Goal: Task Accomplishment & Management: Complete application form

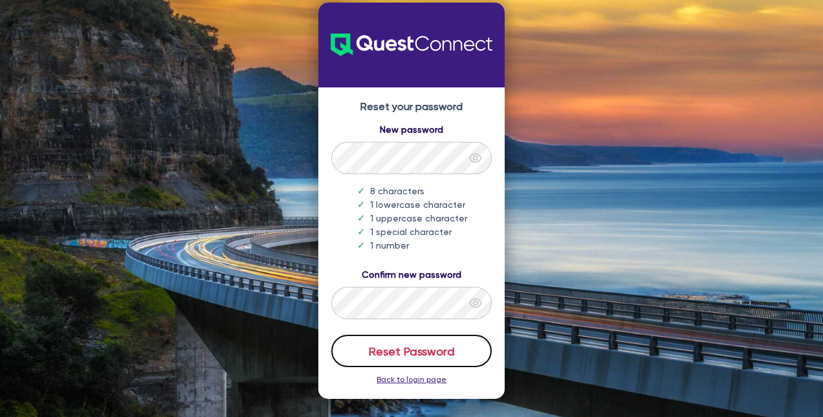
click at [408, 347] on button "Reset Password" at bounding box center [411, 350] width 160 height 32
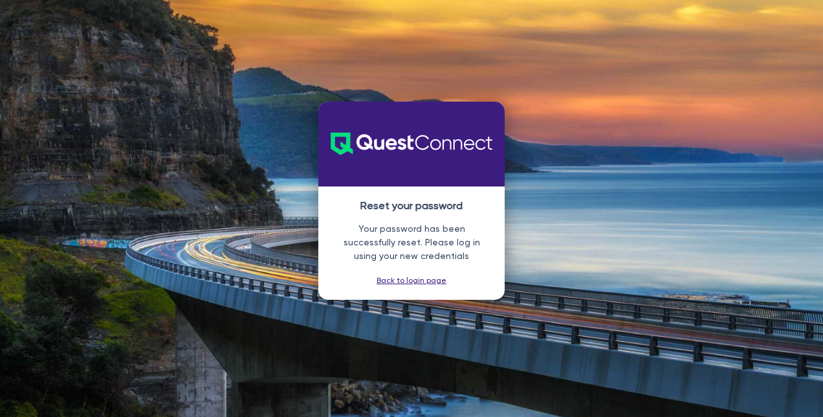
click at [413, 285] on link "Back to login page" at bounding box center [411, 280] width 70 height 9
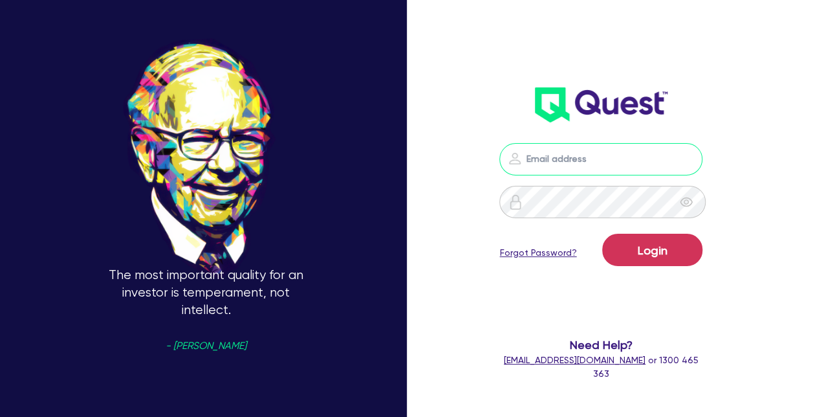
type input "[PERSON_NAME][EMAIL_ADDRESS][DOMAIN_NAME]"
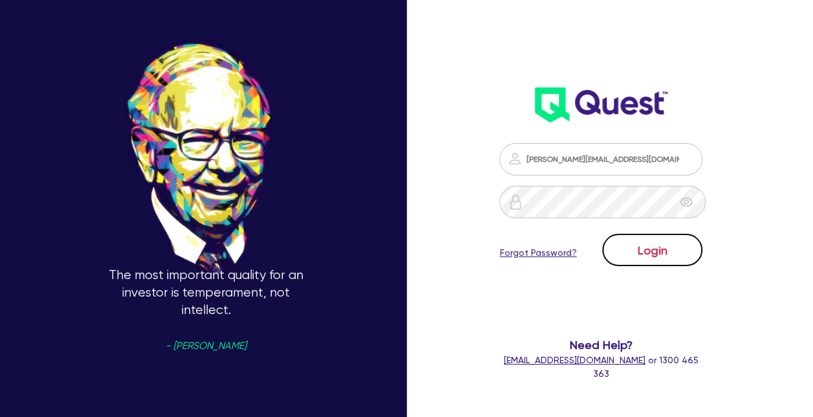
click at [644, 248] on button "Login" at bounding box center [652, 250] width 100 height 32
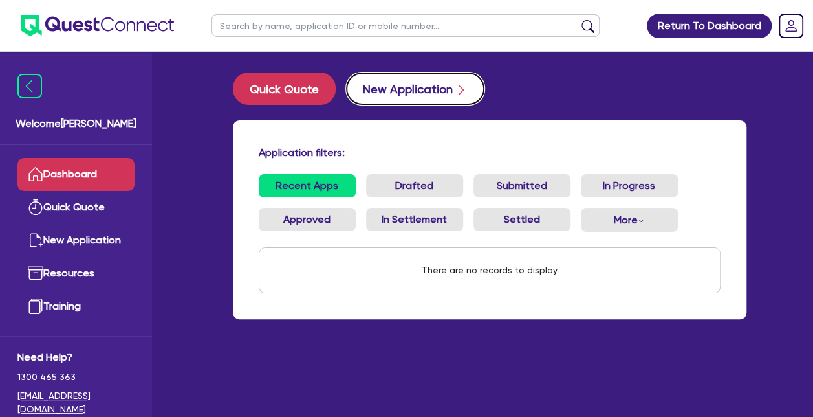
click at [423, 88] on button "New Application" at bounding box center [415, 88] width 138 height 32
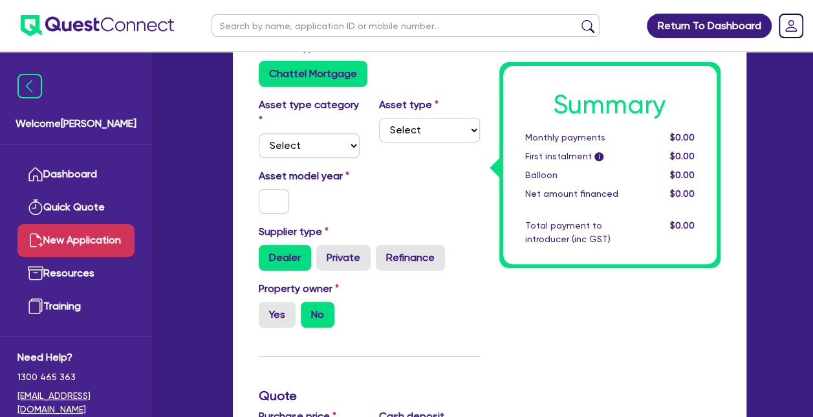
scroll to position [226, 0]
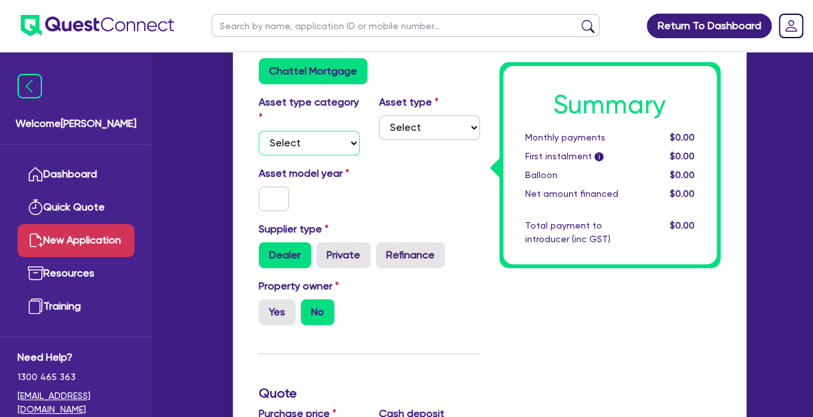
click at [342, 144] on select "Select Cars and light trucks Primary assets Secondary assets Tertiary assets" at bounding box center [309, 143] width 101 height 25
select select "TERTIARY_ASSETS"
click at [259, 131] on select "Select Cars and light trucks Primary assets Secondary assets Tertiary assets" at bounding box center [309, 143] width 101 height 25
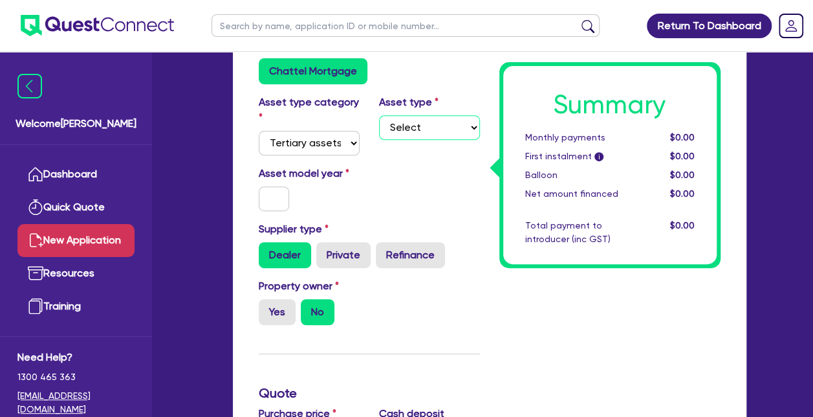
click at [395, 126] on select "Select Beauty equipment IT equipment IT software Watercraft Other" at bounding box center [429, 127] width 101 height 25
select select "OTHER_TERTIARY"
click at [379, 115] on select "Select Beauty equipment IT equipment IT software Watercraft Other" at bounding box center [429, 127] width 101 height 25
click at [272, 204] on input "text" at bounding box center [274, 198] width 31 height 25
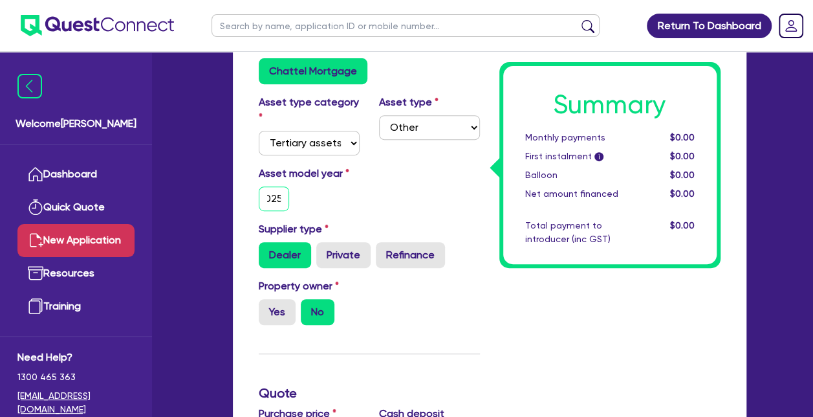
type input "2025"
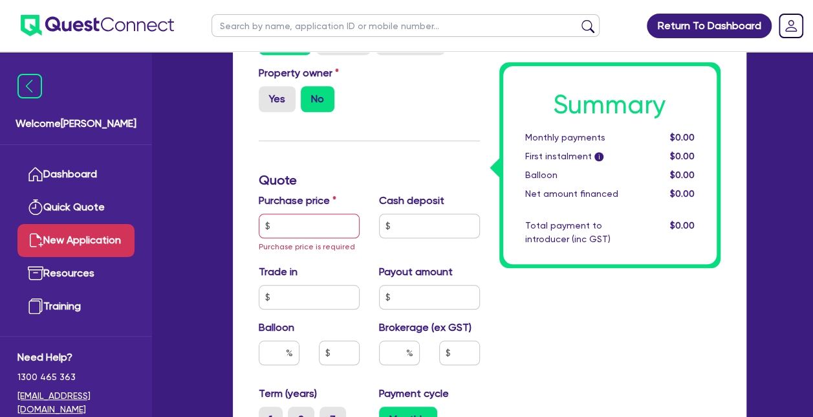
scroll to position [444, 0]
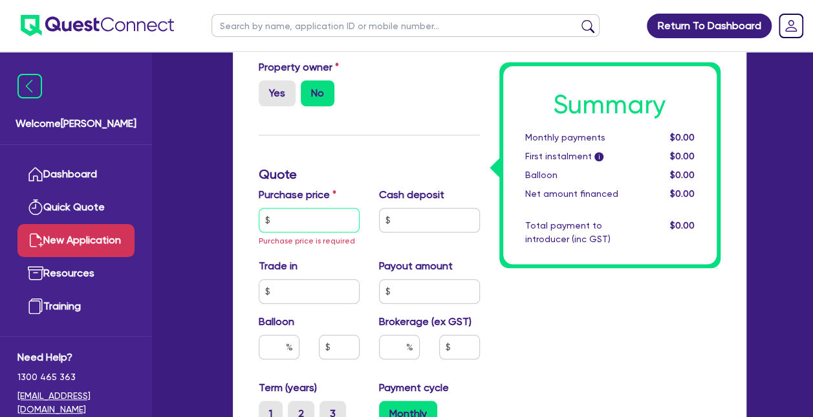
click at [318, 221] on input "text" at bounding box center [309, 220] width 101 height 25
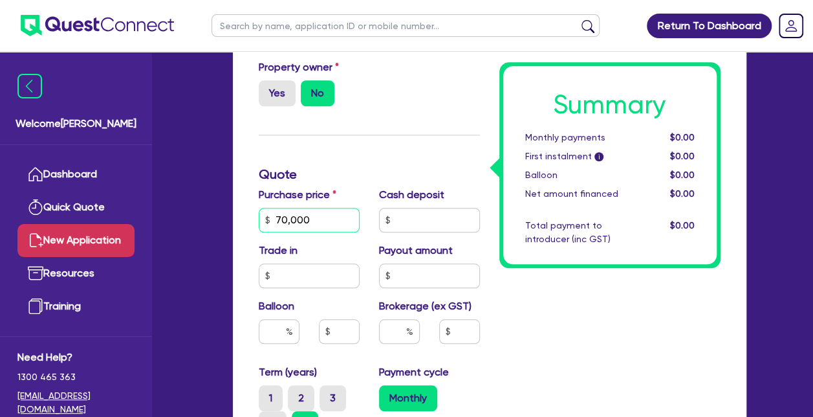
type input "70,000"
click at [445, 218] on input "text" at bounding box center [429, 220] width 101 height 25
type input "0"
click at [300, 273] on input "text" at bounding box center [309, 275] width 101 height 25
type input "0"
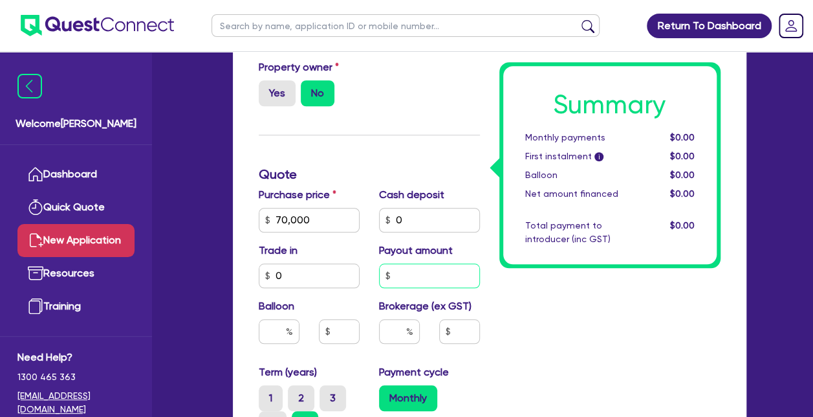
click at [404, 275] on input "text" at bounding box center [429, 275] width 101 height 25
type input "0"
click at [284, 334] on input "text" at bounding box center [279, 331] width 41 height 25
type input "0"
click at [395, 326] on input "text" at bounding box center [399, 331] width 41 height 25
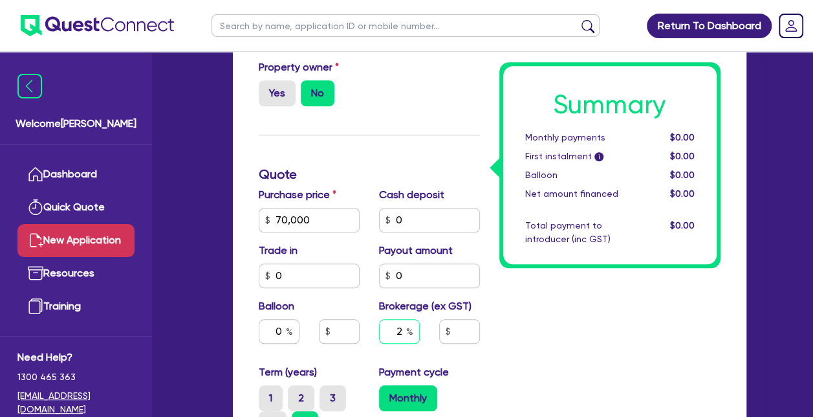
type input "2"
click at [515, 343] on div "Summary Monthly payments $0.00 First instalment i $0.00 Balloon $0.00 Net amoun…" at bounding box center [610, 248] width 241 height 858
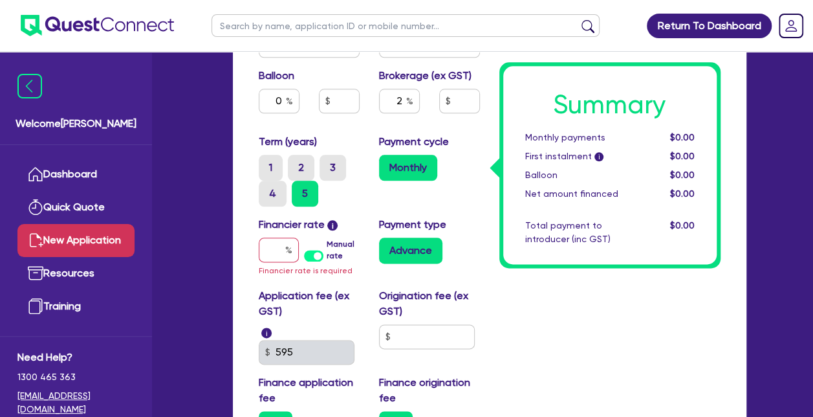
scroll to position [682, 0]
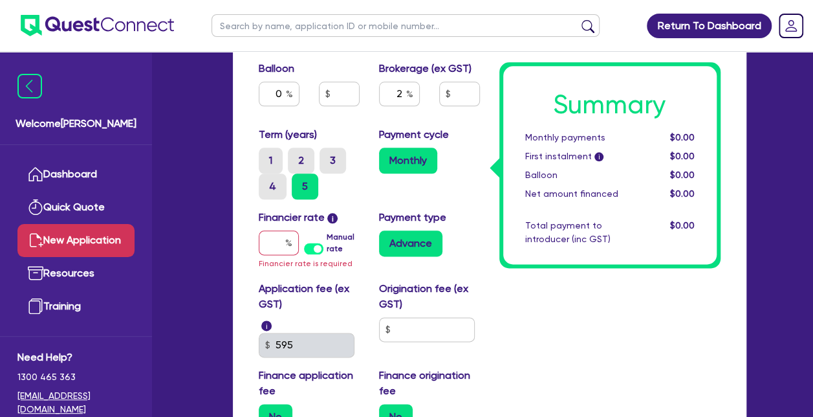
click at [327, 252] on label "Manual rate" at bounding box center [343, 242] width 32 height 23
click at [0, 0] on input "Manual rate" at bounding box center [0, 0] width 0 height 0
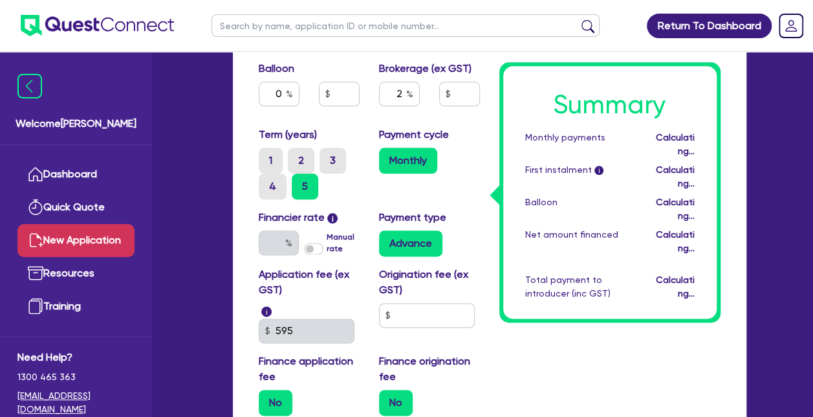
type input "1,400"
type input "17"
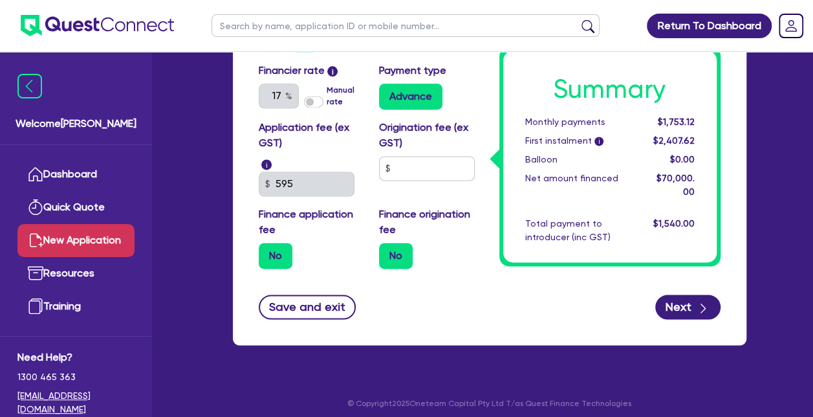
scroll to position [834, 0]
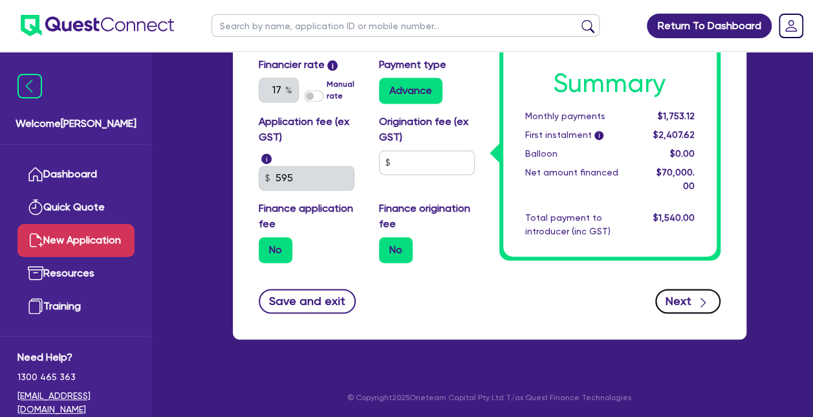
click at [698, 299] on icon "button" at bounding box center [703, 302] width 13 height 13
type input "1,400"
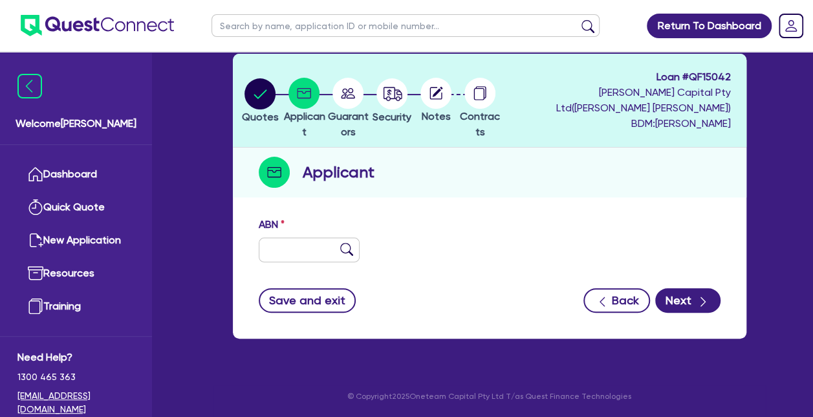
scroll to position [41, 0]
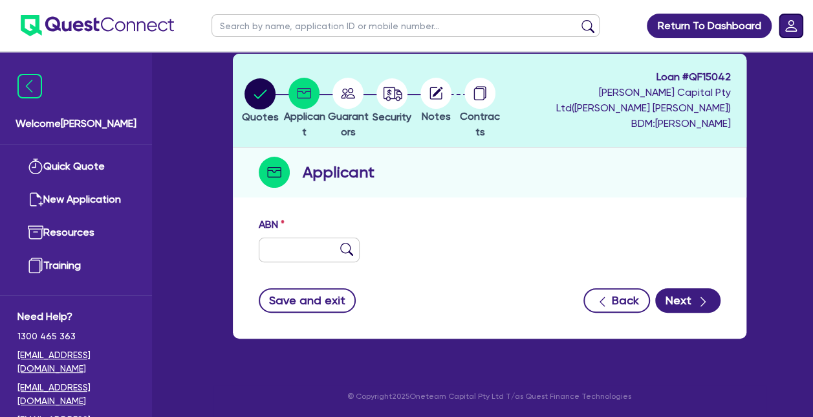
click at [787, 28] on icon "Dropdown toggle" at bounding box center [791, 26] width 12 height 12
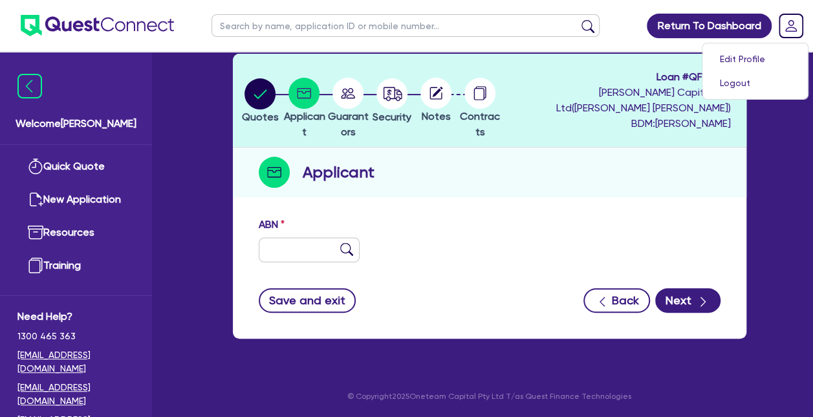
click at [790, 147] on div "Return To Dashboard Edit Profile Logout Welcome [PERSON_NAME] Quick Quote New A…" at bounding box center [406, 177] width 813 height 481
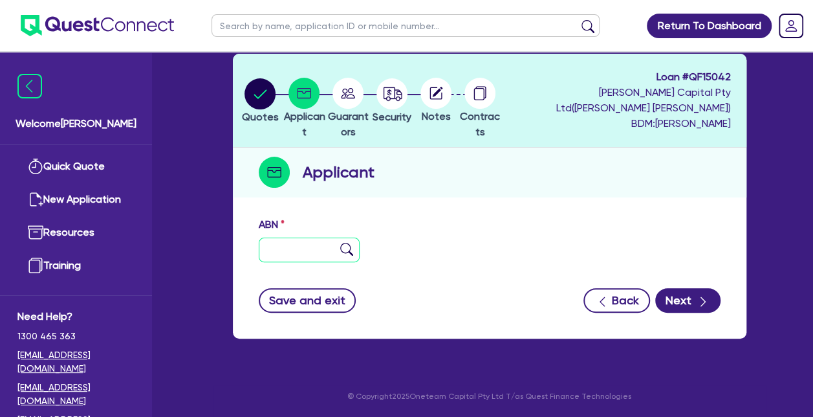
click at [295, 241] on input "text" at bounding box center [309, 249] width 101 height 25
paste input "78 748 856 726"
type input "78 748 856 726"
click at [345, 246] on img at bounding box center [346, 249] width 13 height 13
type input "The trustee for Sorrento Physiotherapy Trust"
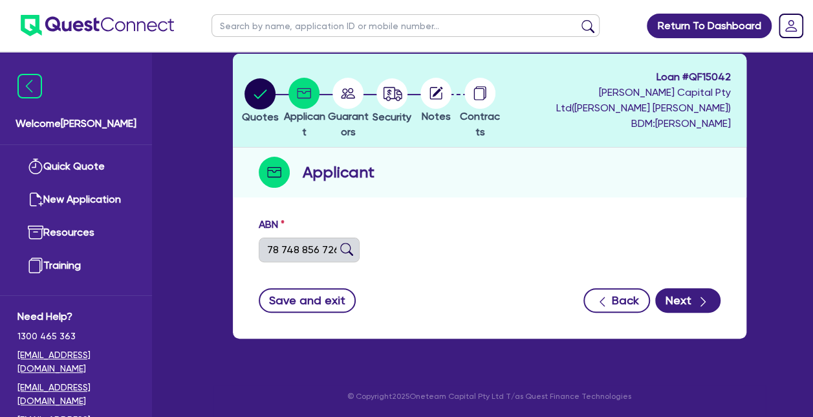
select select "TRUST"
type input "[DATE]"
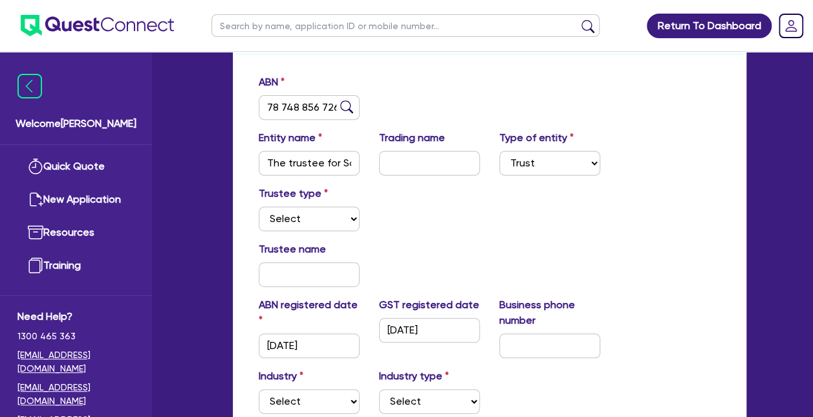
scroll to position [220, 0]
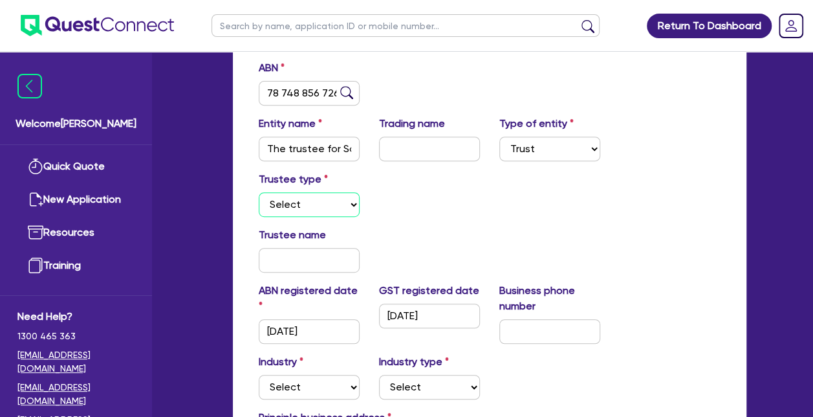
click at [336, 204] on select "Select Individual Company" at bounding box center [309, 204] width 101 height 25
select select "COMPANY"
click at [259, 192] on select "Select Individual Company" at bounding box center [309, 204] width 101 height 25
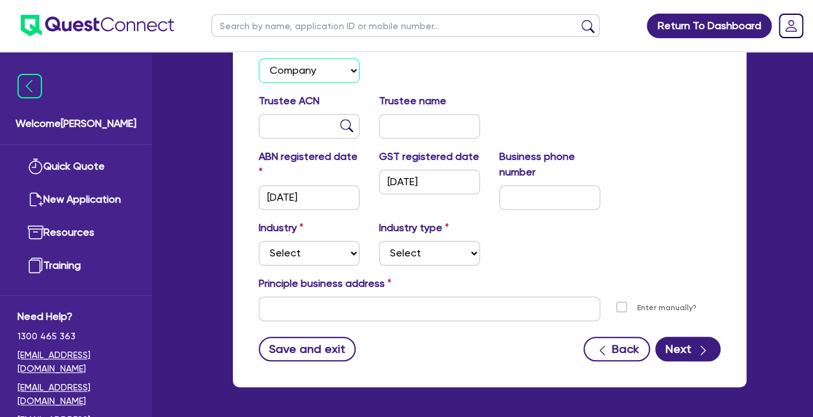
scroll to position [365, 0]
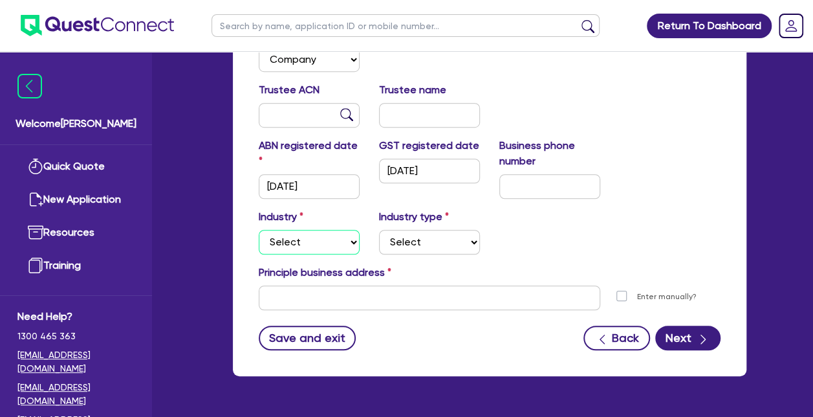
click at [315, 230] on select "Select Accomodation & Food Services Administrative & Support Services Agricultu…" at bounding box center [309, 242] width 101 height 25
select select "MANUFACTURING"
click at [259, 230] on select "Select Accomodation & Food Services Administrative & Support Services Agricultu…" at bounding box center [309, 242] width 101 height 25
click at [412, 245] on select "Select Food Processing & Manufacturing Bottled Drinks & Brewed Beverages Textil…" at bounding box center [429, 242] width 101 height 25
select select "BEVERAGES"
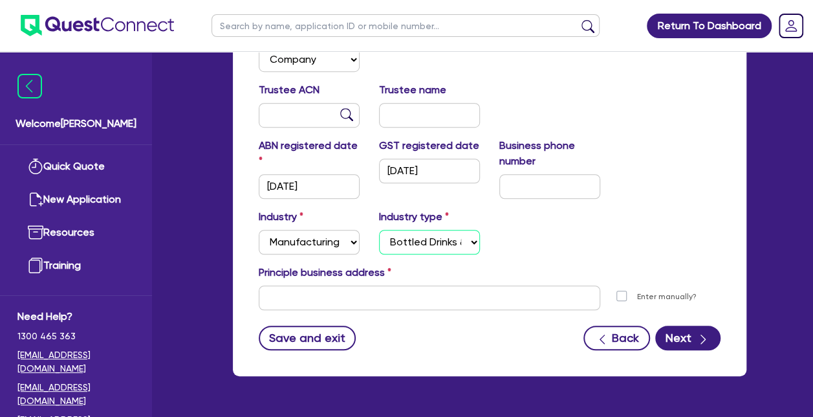
click at [379, 230] on select "Select Food Processing & Manufacturing Bottled Drinks & Brewed Beverages Textil…" at bounding box center [429, 242] width 101 height 25
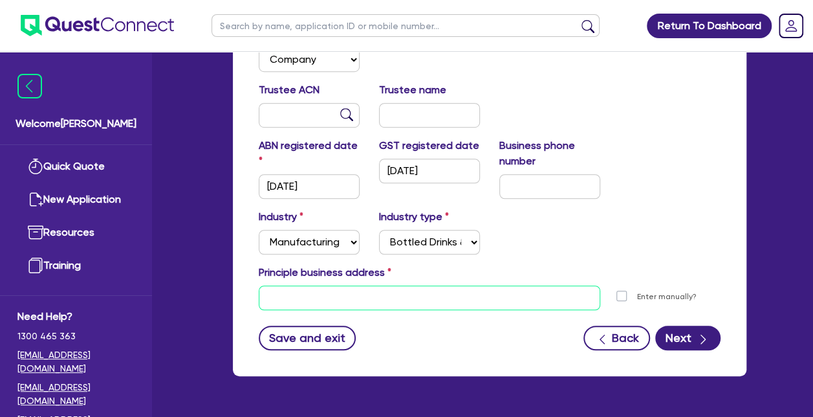
click at [475, 302] on input "text" at bounding box center [430, 297] width 342 height 25
paste input "10 Ern Harley Drive Burleigh Heads"
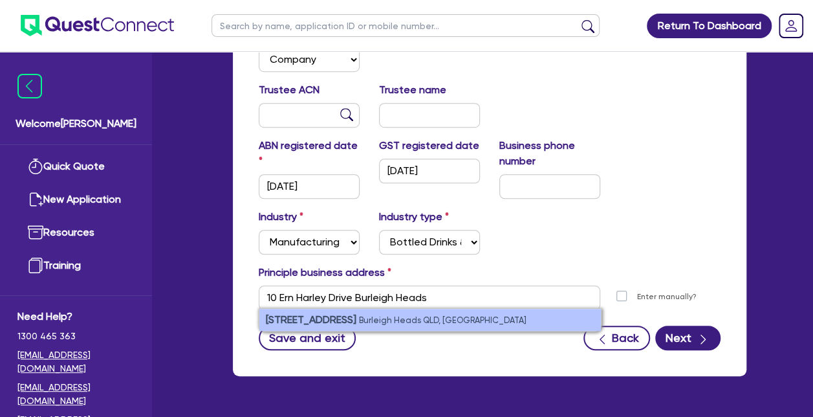
click at [475, 320] on li "[STREET_ADDRESS]" at bounding box center [430, 320] width 342 height 22
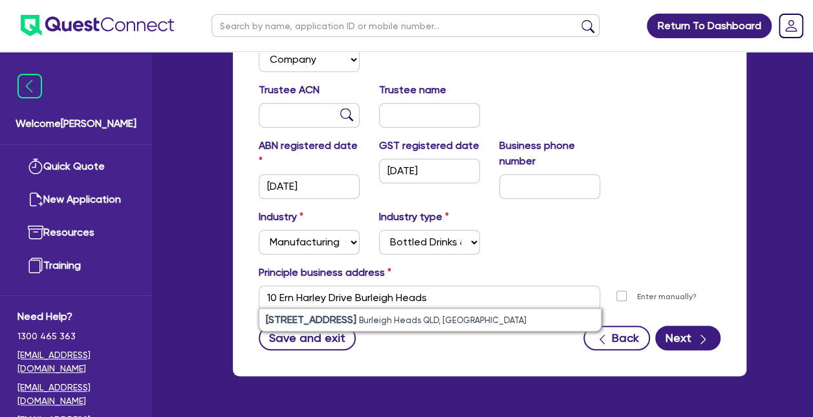
type input "10 [PERSON_NAME] [PERSON_NAME] Heads QLD 4220"
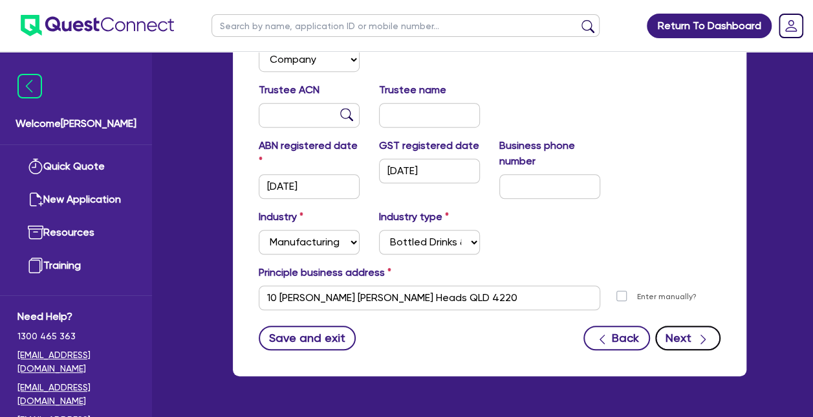
click at [686, 336] on button "Next" at bounding box center [687, 337] width 65 height 25
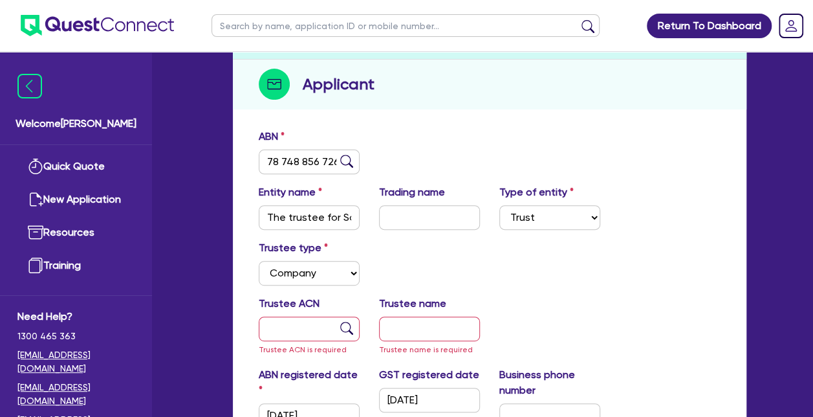
scroll to position [149, 0]
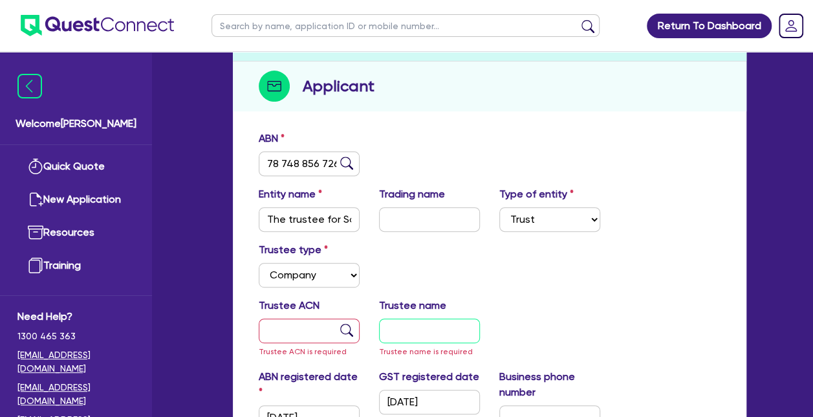
click at [448, 329] on input "text" at bounding box center [429, 330] width 101 height 25
paste input "SORRENTO PHYSIO AND PILATES PTY LTD"
type input "SORRENTO PHYSIO AND PILATES PTY LTD"
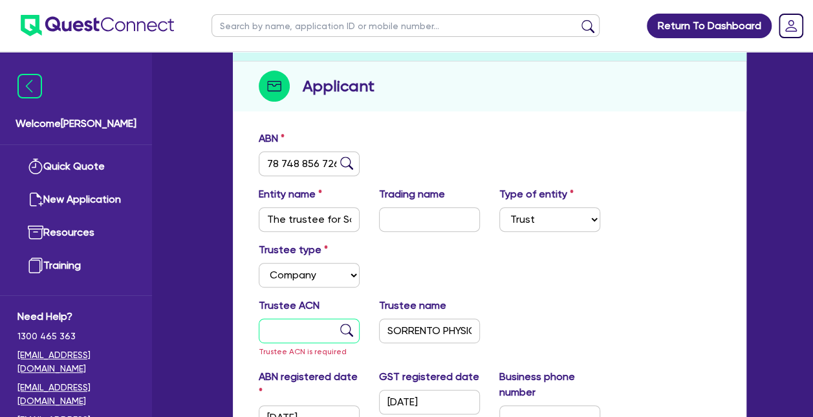
click at [301, 325] on input "text" at bounding box center [309, 330] width 101 height 25
paste input "154 663 699"
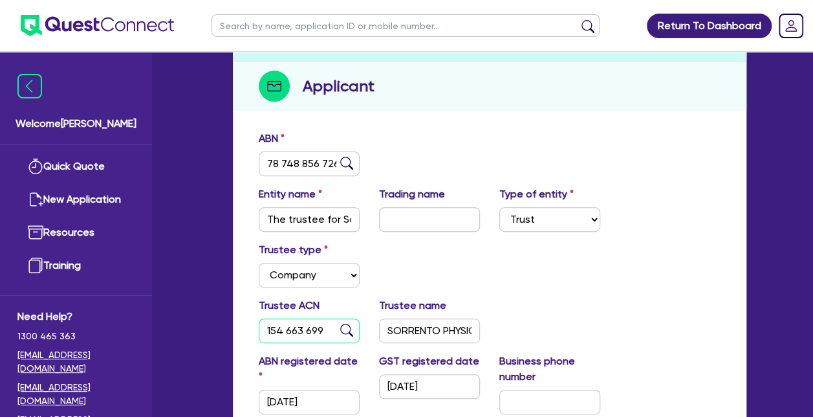
type input "154 663 699"
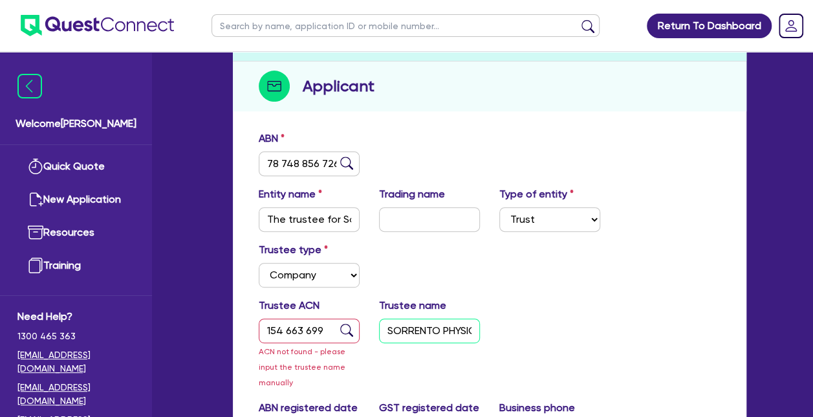
click at [387, 326] on input "SORRENTO PHYSIO AND PILATES PTY LTD" at bounding box center [429, 330] width 101 height 25
paste input "TAP THAT BREWERY & [PERSON_NAME] PTY"
click at [596, 285] on div "Trustee type Select Individual Company" at bounding box center [489, 270] width 481 height 56
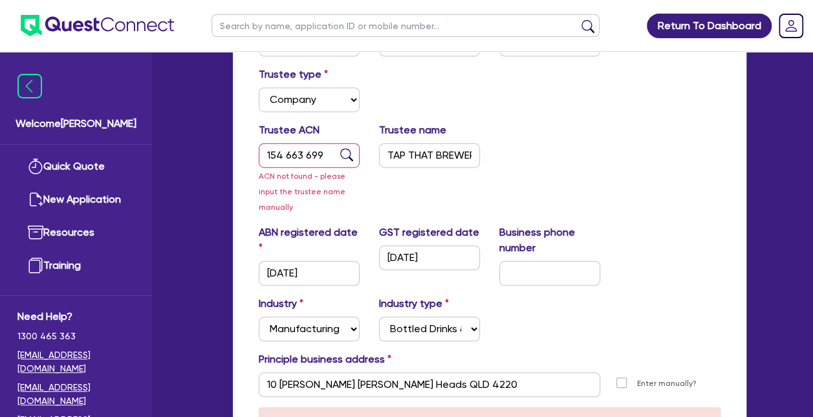
scroll to position [326, 0]
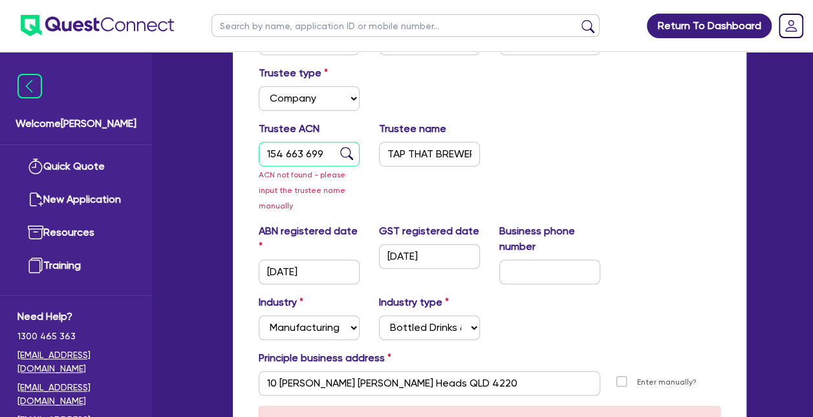
click at [325, 155] on input "154 663 699" at bounding box center [309, 154] width 101 height 25
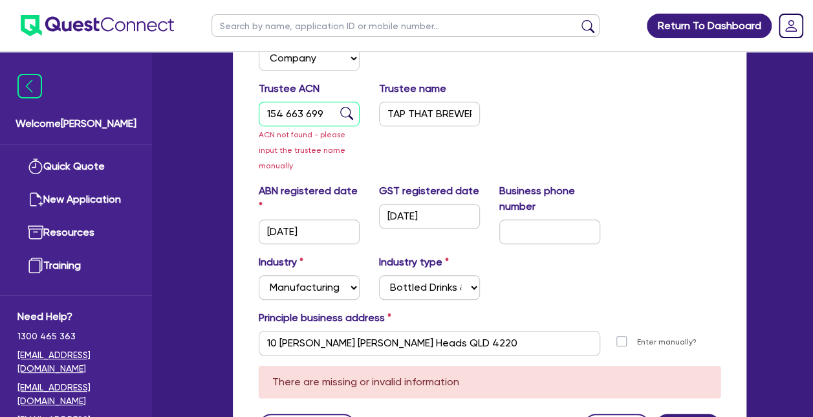
scroll to position [365, 0]
click at [407, 109] on input "TAP THAT BREWERY & KEGHOUSE PTY LTD" at bounding box center [429, 114] width 101 height 25
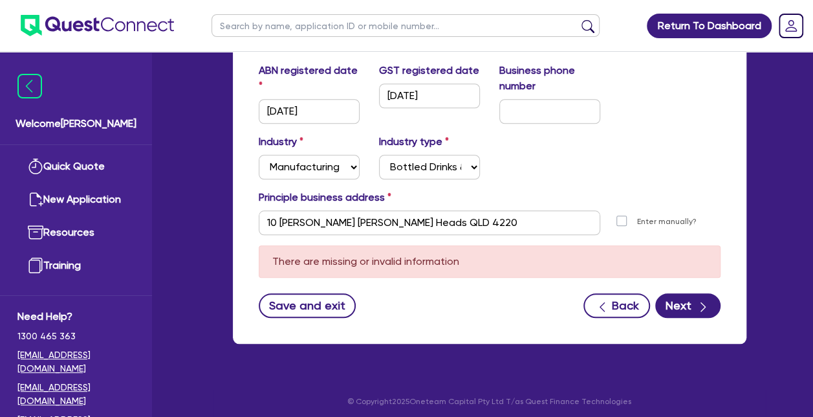
scroll to position [491, 0]
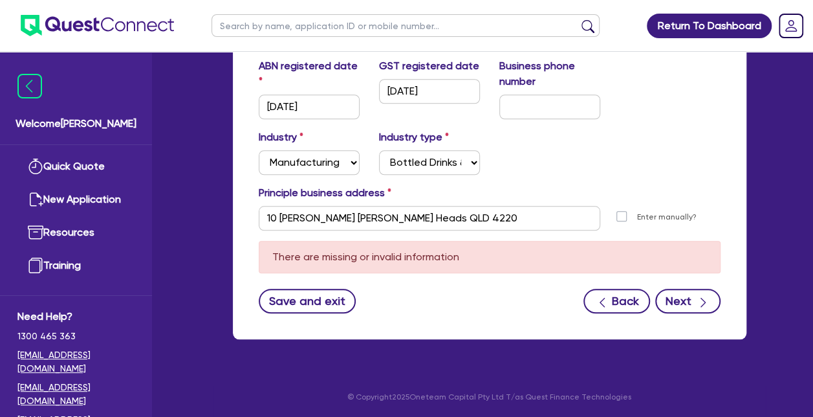
type input "TAP THAT BREWERY & KEGHOUSE PTY LTD"
click at [691, 302] on button "Next" at bounding box center [687, 300] width 65 height 25
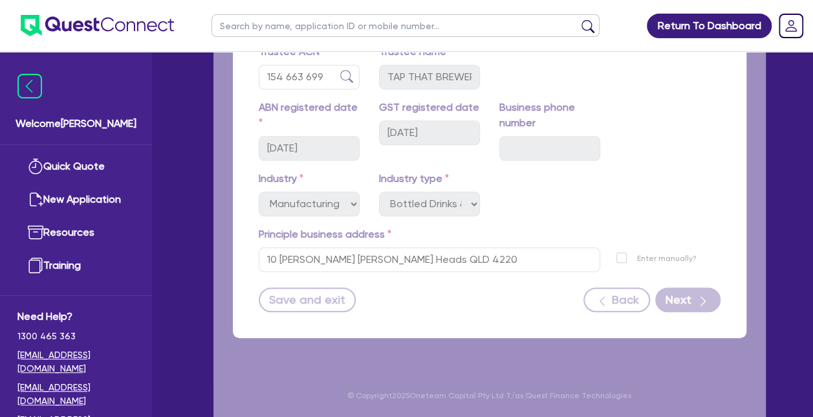
scroll to position [402, 0]
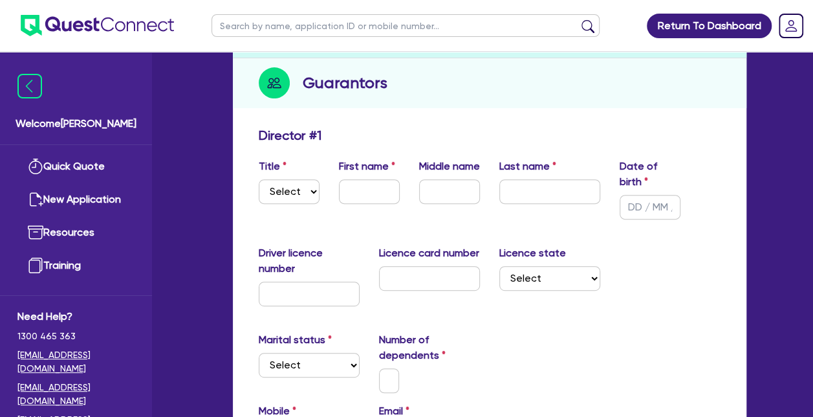
scroll to position [144, 0]
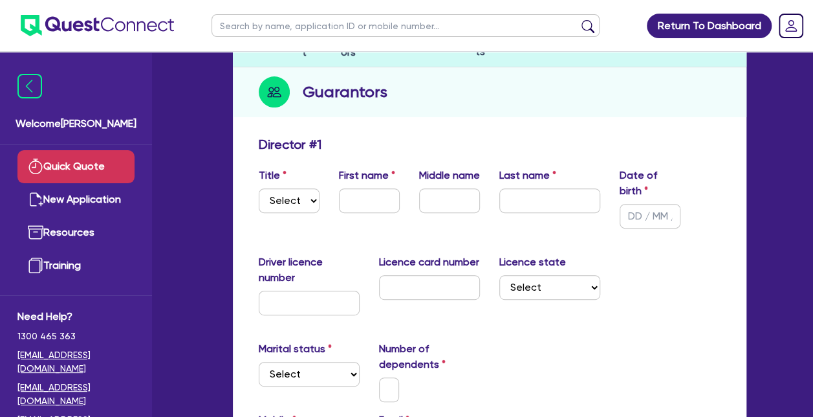
click at [82, 173] on link "Quick Quote" at bounding box center [75, 166] width 117 height 33
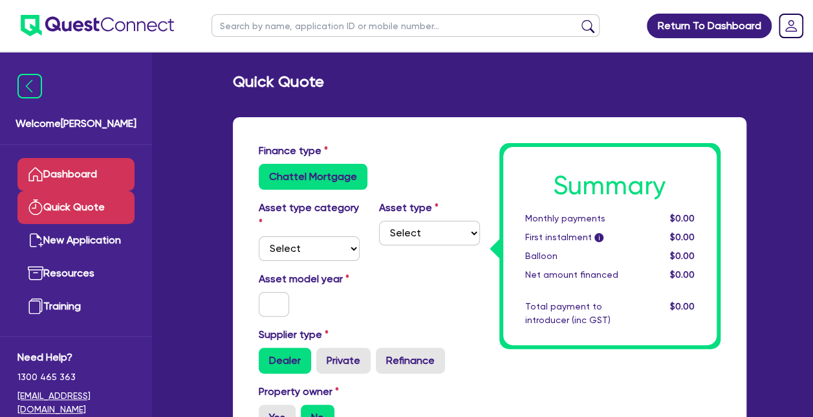
click at [55, 169] on link "Dashboard" at bounding box center [75, 174] width 117 height 33
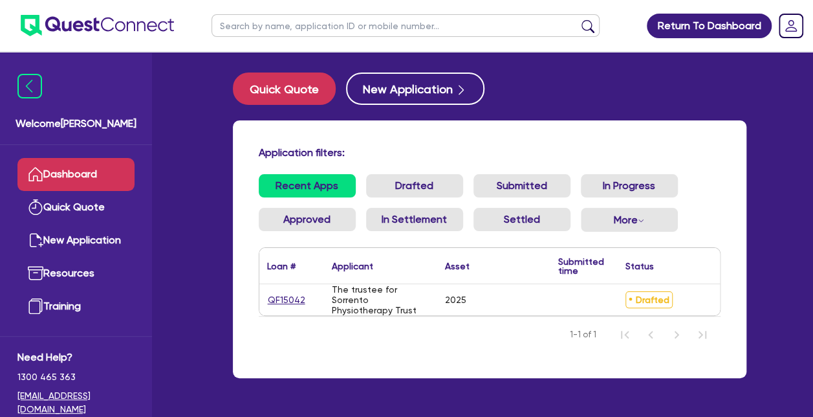
click at [394, 30] on input "text" at bounding box center [406, 25] width 388 height 23
type input "illion"
click at [591, 27] on button "submit" at bounding box center [588, 28] width 21 height 18
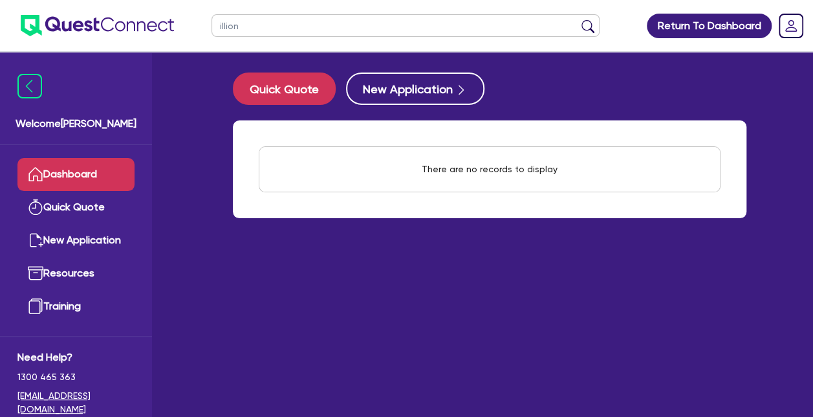
drag, startPoint x: 160, startPoint y: 40, endPoint x: 150, endPoint y: 23, distance: 20.3
click at [150, 23] on ul at bounding box center [87, 25] width 174 height 51
click at [24, 82] on img at bounding box center [29, 86] width 25 height 25
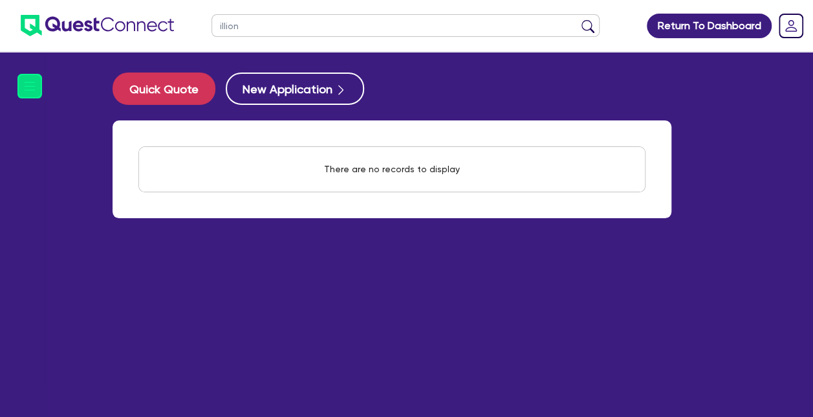
click at [36, 100] on div "Welcome [PERSON_NAME] Quick Quote New Application Resources Training Need Help?…" at bounding box center [22, 235] width 45 height 364
click at [36, 91] on img at bounding box center [29, 86] width 25 height 25
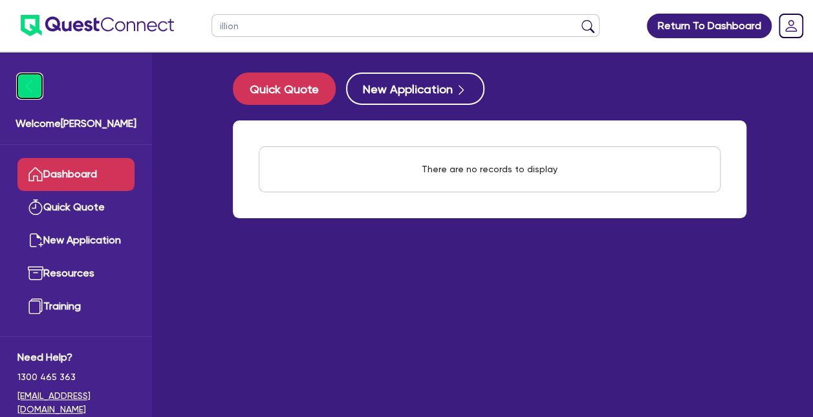
scroll to position [41, 0]
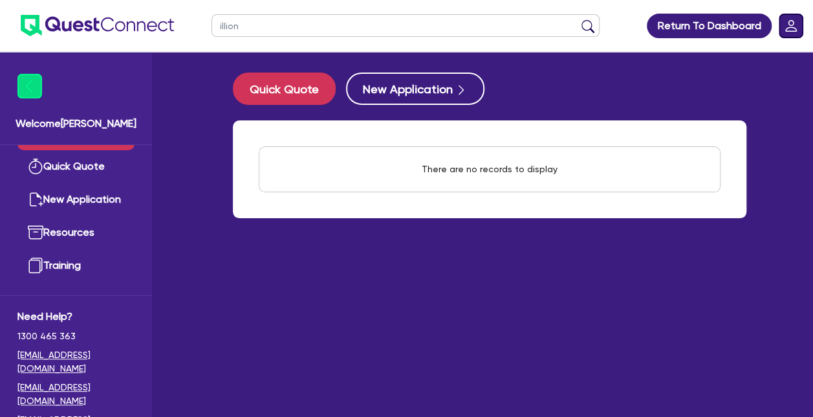
click at [789, 28] on rect "Dropdown toggle" at bounding box center [790, 25] width 23 height 23
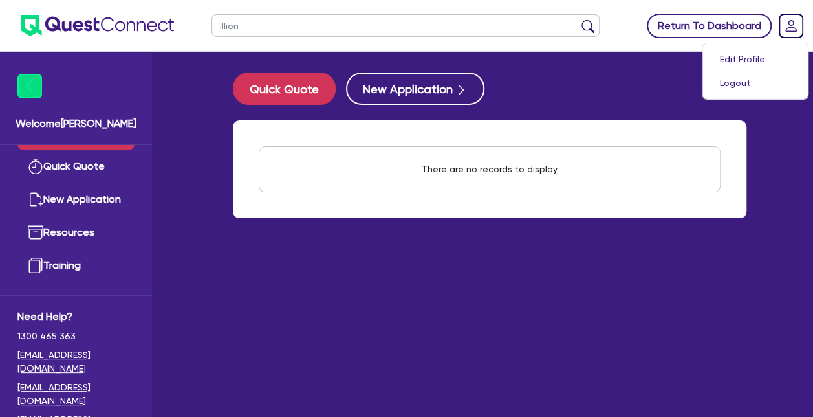
click at [704, 31] on link "Return To Dashboard" at bounding box center [709, 26] width 125 height 25
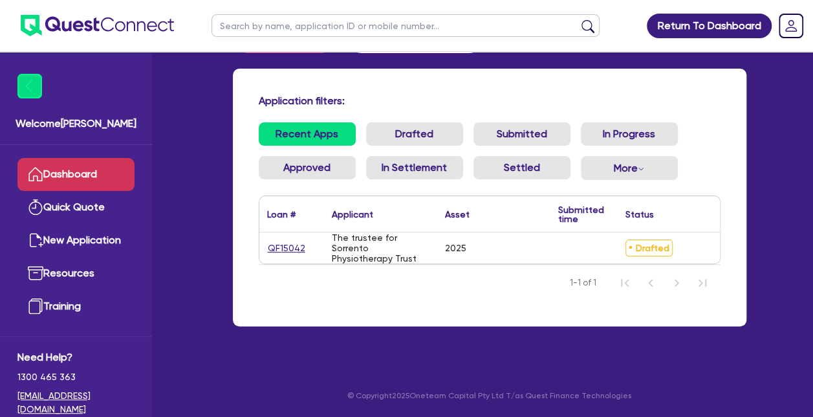
click at [67, 173] on link "Dashboard" at bounding box center [75, 174] width 117 height 33
click at [30, 92] on img at bounding box center [29, 86] width 25 height 25
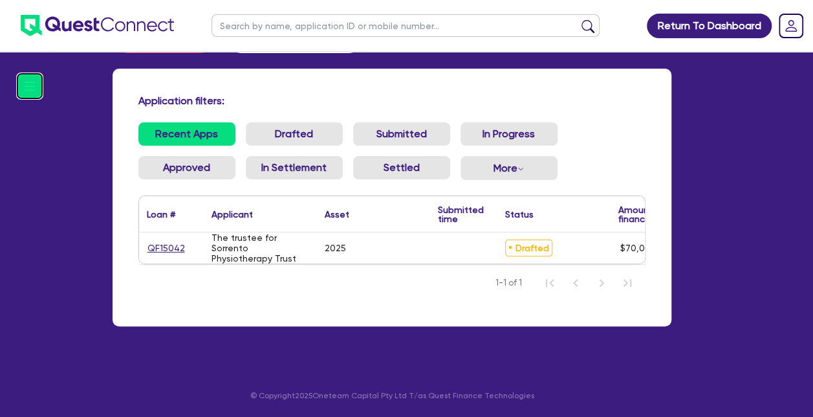
click at [30, 92] on img at bounding box center [29, 86] width 25 height 25
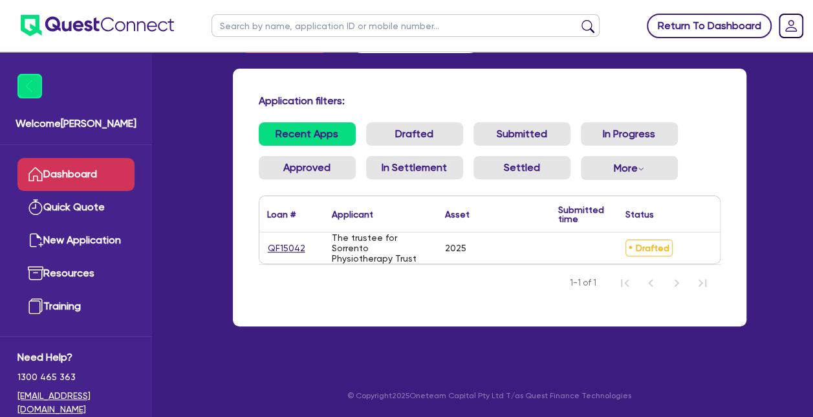
click at [736, 23] on link "Return To Dashboard" at bounding box center [709, 26] width 125 height 25
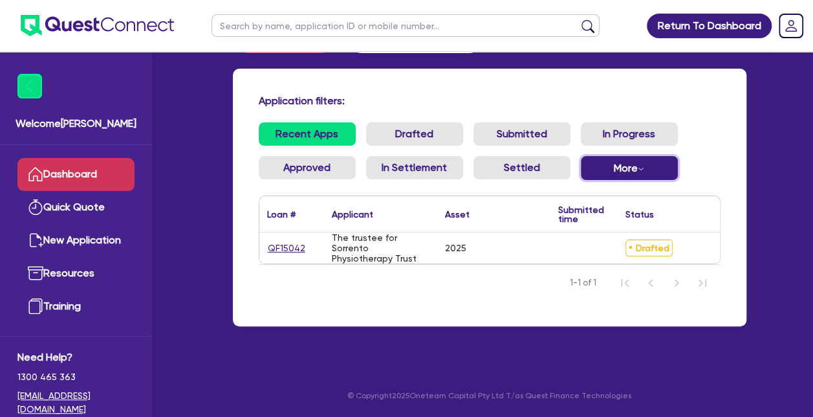
click at [638, 176] on button "More Withdrawn Declined" at bounding box center [629, 168] width 97 height 24
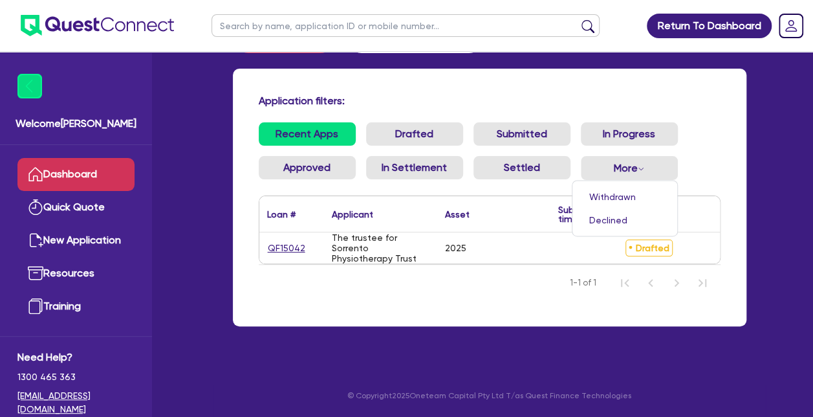
click at [713, 131] on ul "Recent Apps Drafted Submitted In Progress Approved In Settlement Settled More W…" at bounding box center [490, 156] width 462 height 68
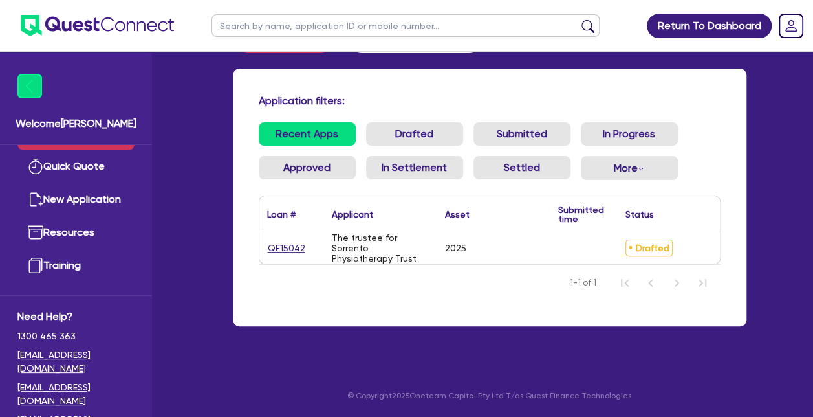
click at [107, 27] on img at bounding box center [97, 25] width 153 height 21
click at [292, 246] on link "QF15042" at bounding box center [286, 248] width 39 height 15
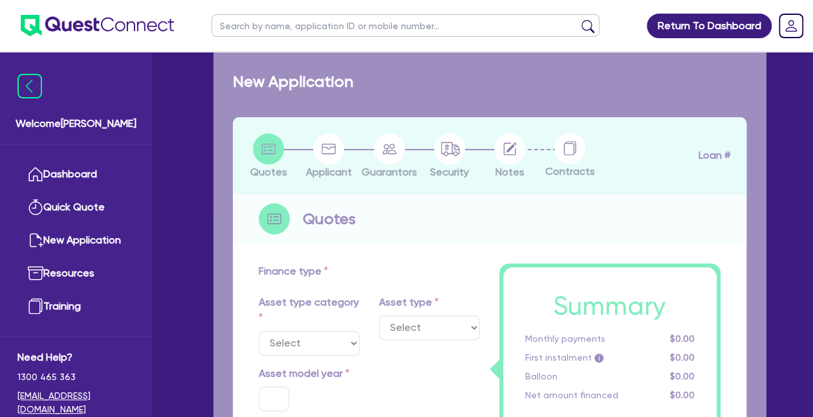
select select "TERTIARY_ASSETS"
type input "2025"
type input "70,000"
type input "2"
type input "1,400"
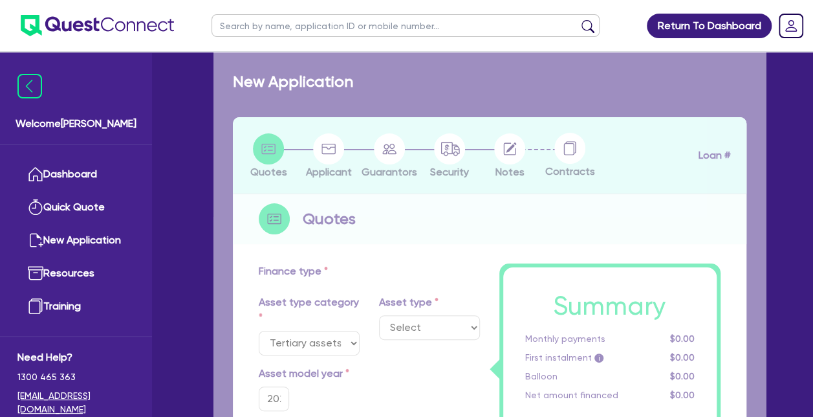
type input "17"
select select "OTHER_TERTIARY"
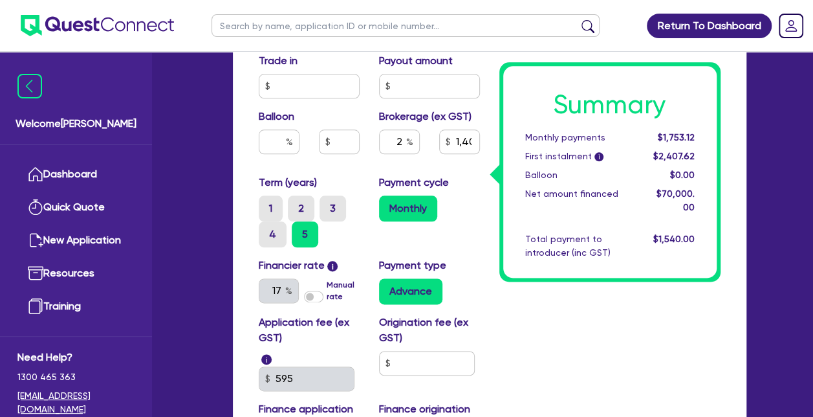
scroll to position [851, 0]
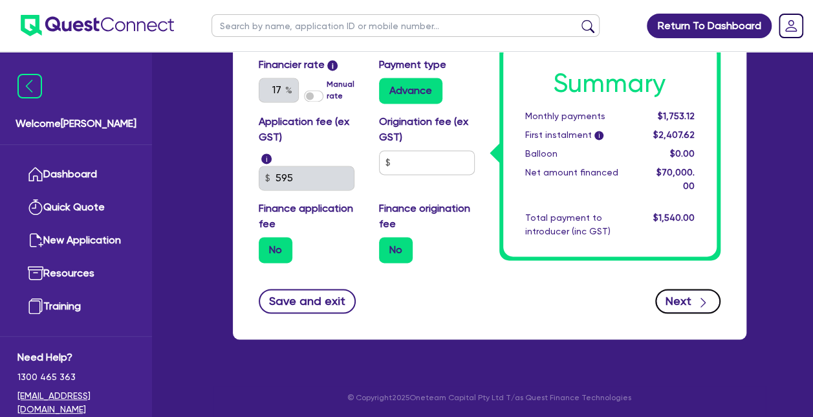
click at [699, 299] on icon "button" at bounding box center [703, 302] width 13 height 13
type input "70,000"
type input "1,400"
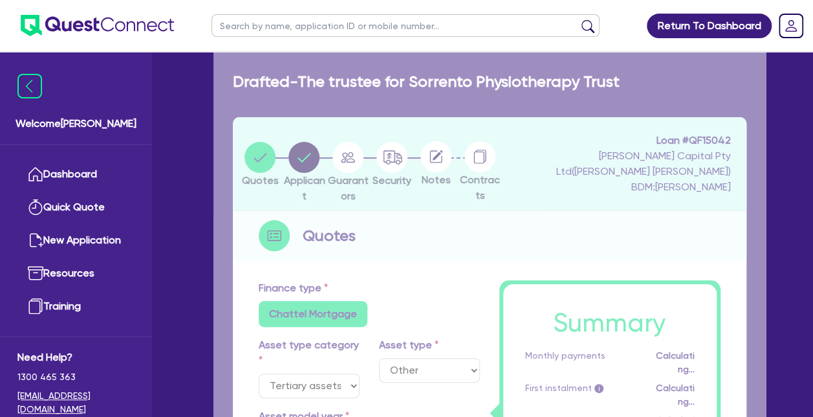
select select "TRUST"
select select "COMPANY"
select select "MANUFACTURING"
select select "BEVERAGES"
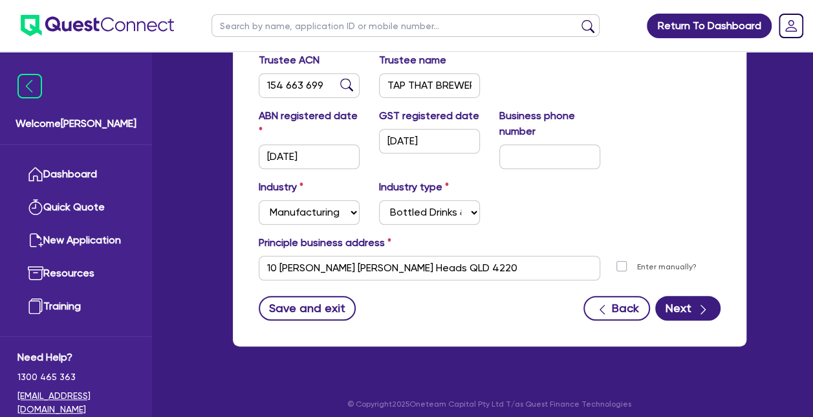
scroll to position [402, 0]
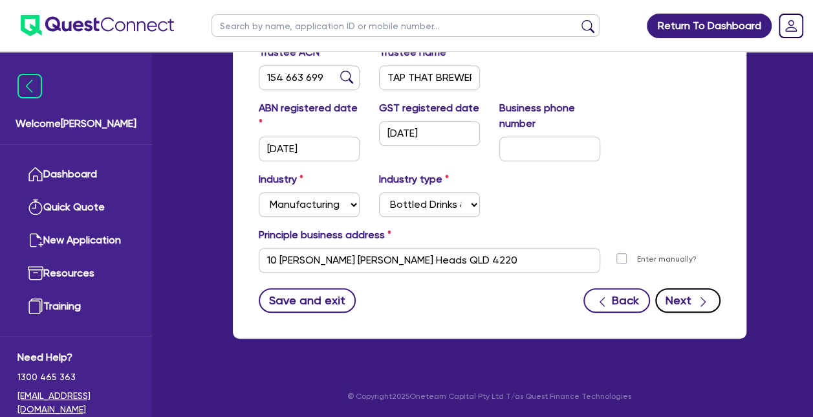
click at [699, 295] on icon "button" at bounding box center [703, 301] width 13 height 13
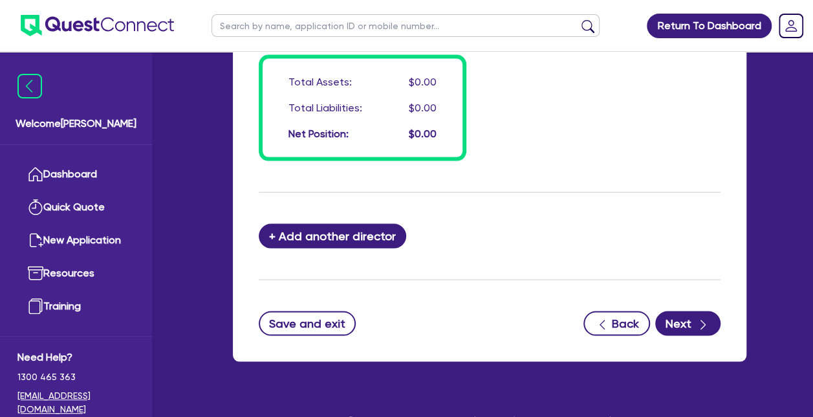
scroll to position [41, 0]
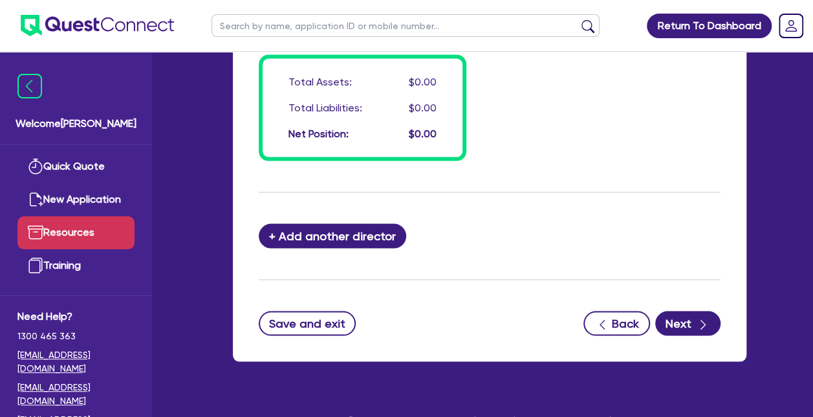
click at [66, 233] on link "Resources" at bounding box center [75, 232] width 117 height 33
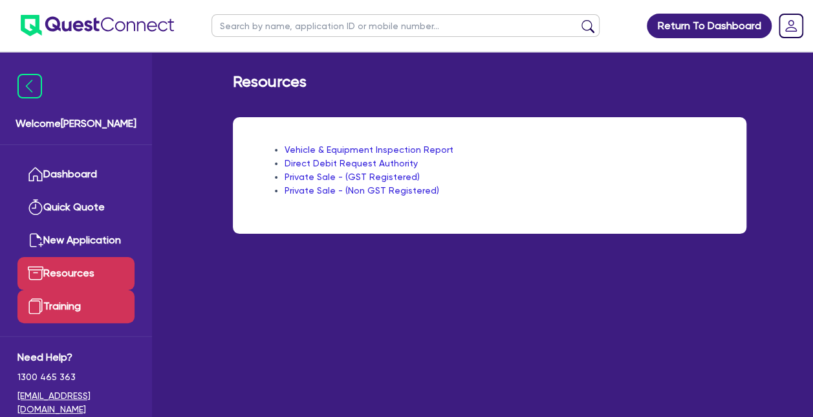
click at [61, 305] on link "Training" at bounding box center [75, 306] width 117 height 33
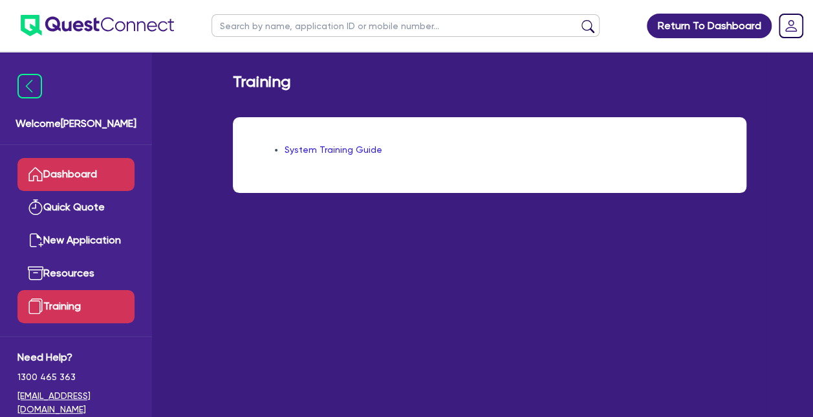
click at [69, 173] on link "Dashboard" at bounding box center [75, 174] width 117 height 33
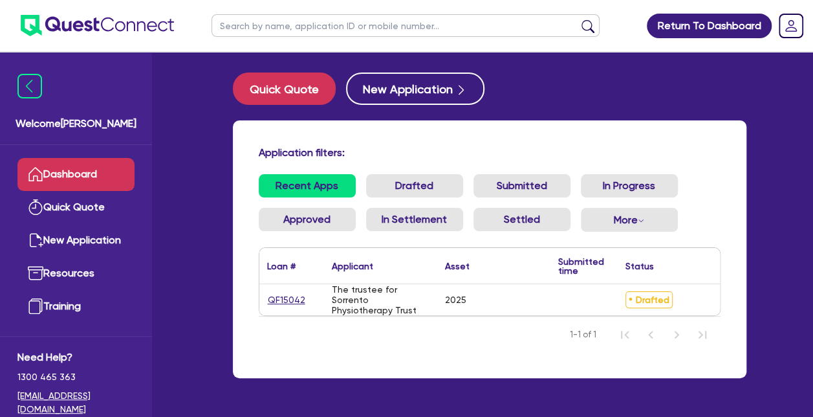
scroll to position [52, 0]
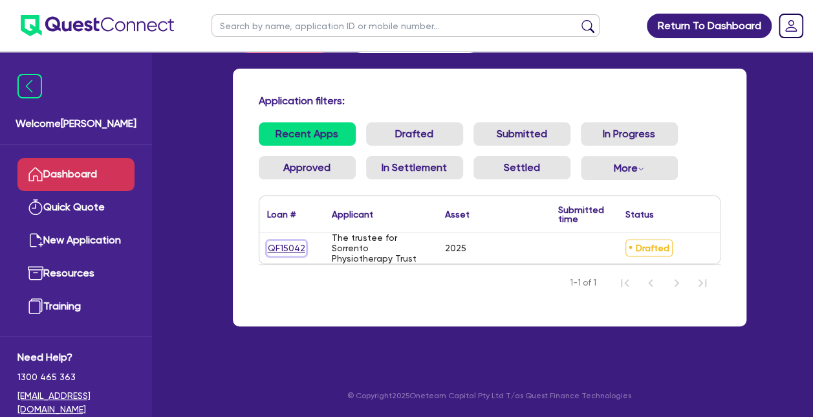
click at [292, 248] on link "QF15042" at bounding box center [286, 248] width 39 height 15
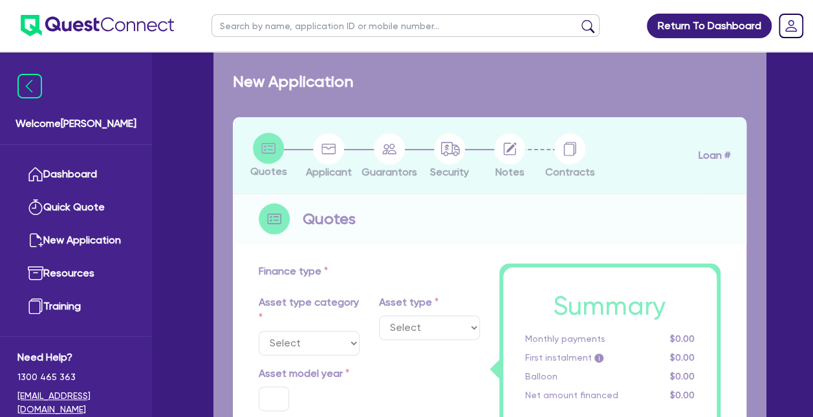
select select "TERTIARY_ASSETS"
type input "2025"
type input "70,000"
type input "2"
type input "1,400"
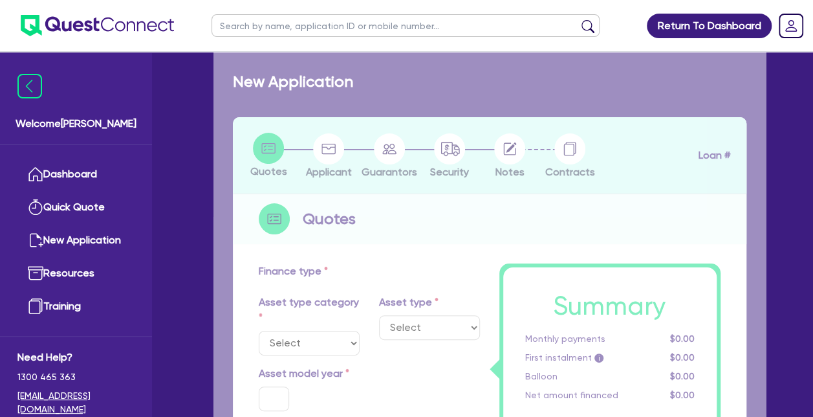
type input "17"
select select "OTHER_TERTIARY"
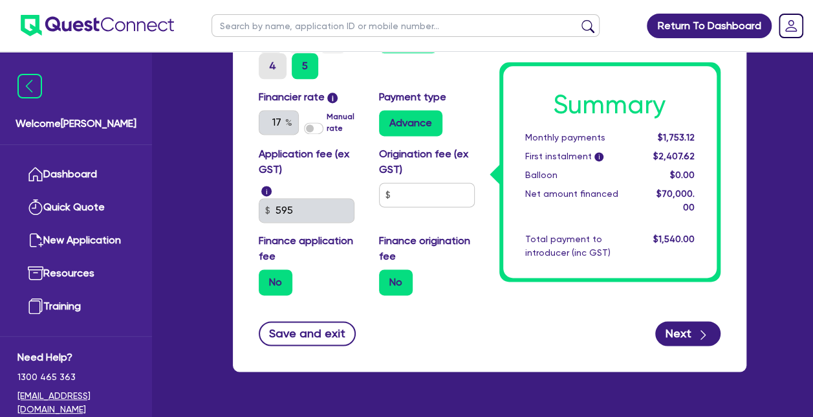
scroll to position [851, 0]
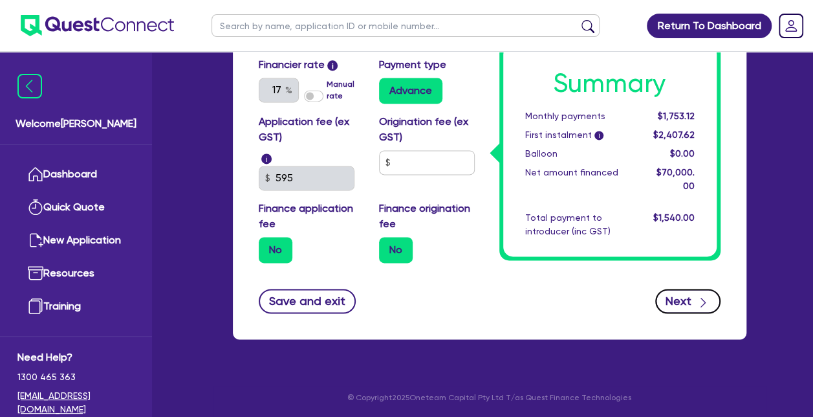
click at [686, 303] on button "Next" at bounding box center [687, 300] width 65 height 25
type input "70,000"
type input "1,400"
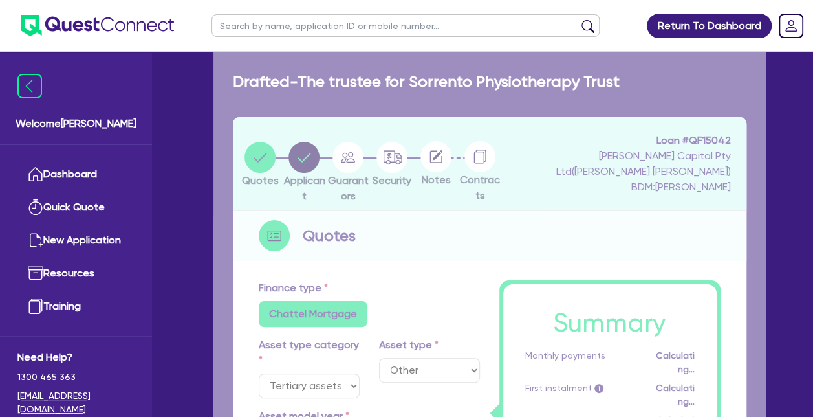
select select "TRUST"
select select "COMPANY"
select select "MANUFACTURING"
select select "BEVERAGES"
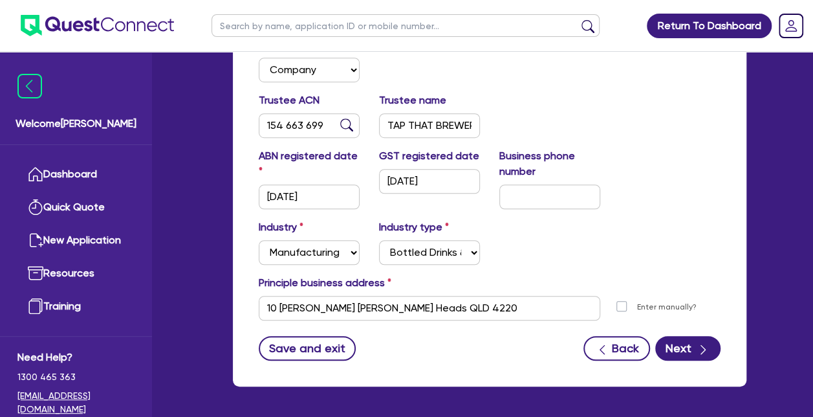
scroll to position [402, 0]
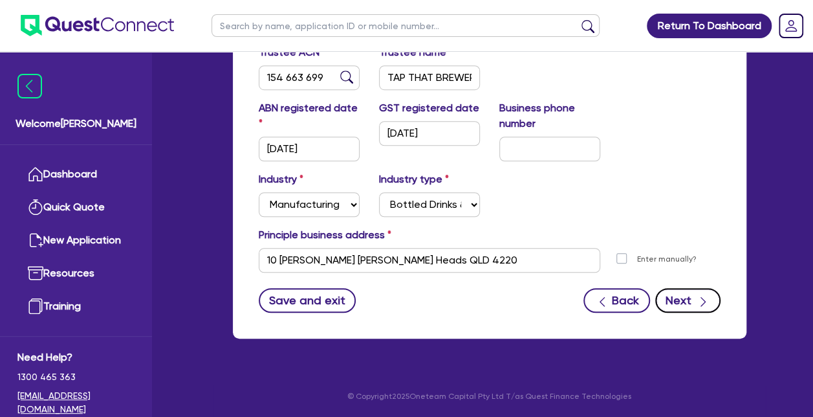
click at [698, 304] on icon "button" at bounding box center [703, 301] width 13 height 13
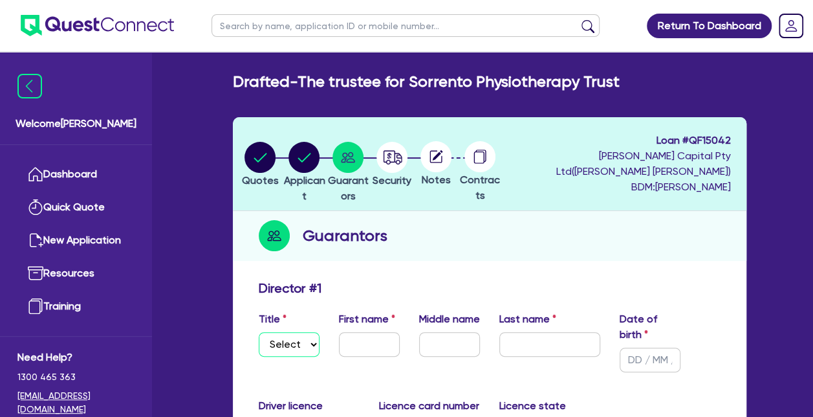
click at [308, 337] on select "Select Mr Mrs Ms Miss Dr" at bounding box center [289, 344] width 61 height 25
select select "MR"
click at [259, 332] on select "Select Mr Mrs Ms Miss Dr" at bounding box center [289, 344] width 61 height 25
click at [354, 338] on input "text" at bounding box center [369, 344] width 61 height 25
type input "[PERSON_NAME]"
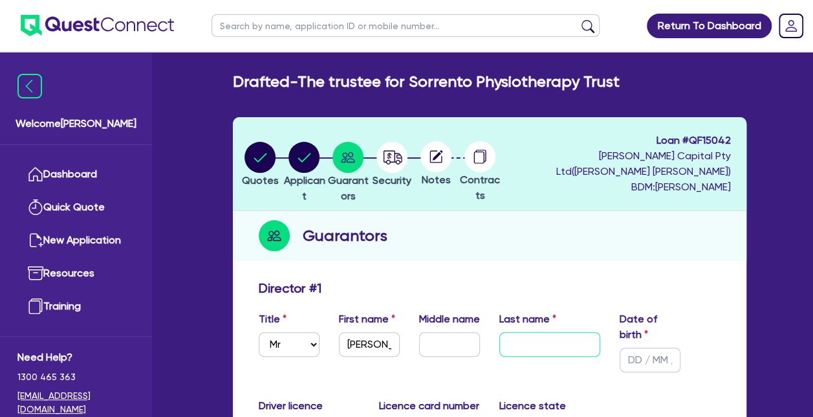
click at [540, 343] on input "text" at bounding box center [549, 344] width 101 height 25
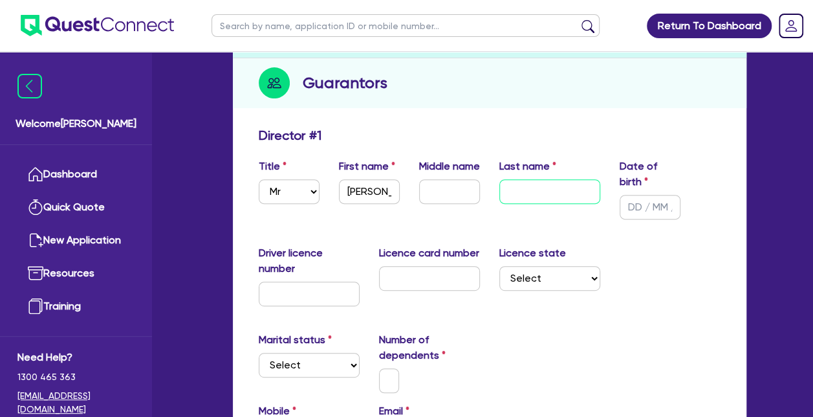
scroll to position [154, 0]
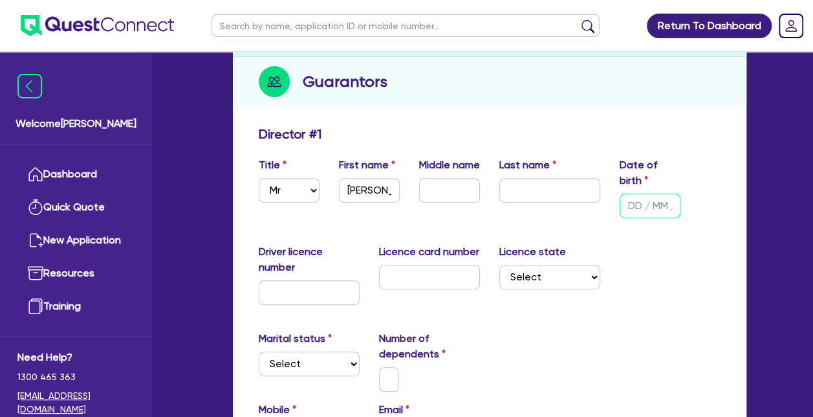
click at [621, 202] on input "text" at bounding box center [650, 205] width 61 height 25
type input "[DATE]"
click at [722, 172] on div "Title Select Mr Mrs Ms Miss Dr First name [PERSON_NAME] Middle name Last name D…" at bounding box center [489, 192] width 481 height 71
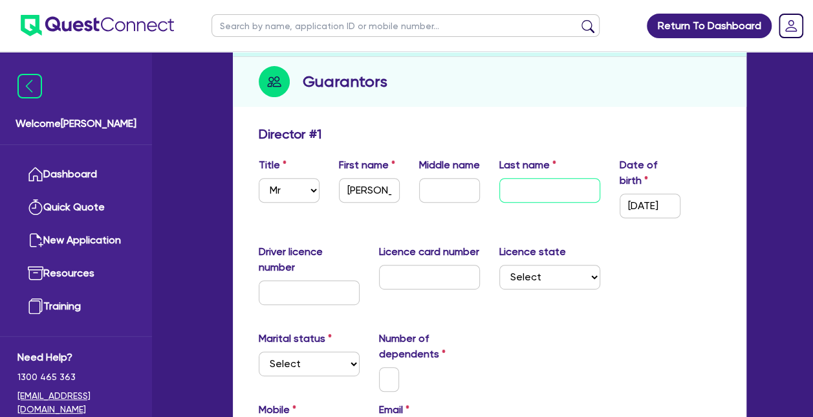
click at [554, 180] on input "text" at bounding box center [549, 190] width 101 height 25
click at [646, 354] on div "Marital status Select [DEMOGRAPHIC_DATA] Married De Facto / Partner Number of d…" at bounding box center [489, 366] width 481 height 71
click at [543, 186] on input "text" at bounding box center [549, 190] width 101 height 25
type input "[PERSON_NAME]"
click at [723, 144] on div "Director # 1" at bounding box center [489, 136] width 481 height 21
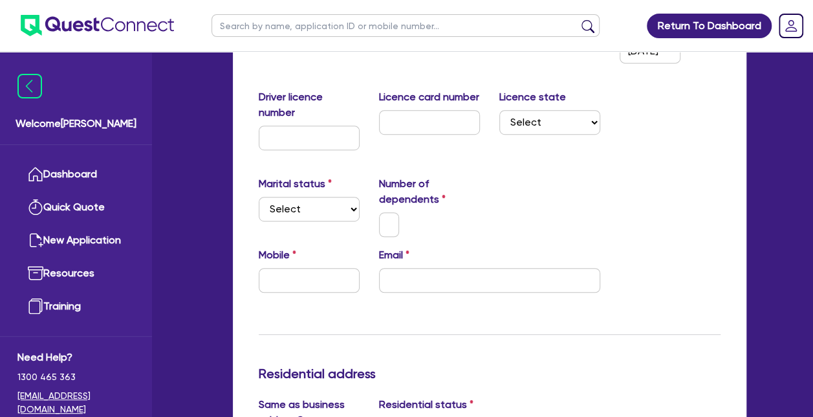
scroll to position [310, 0]
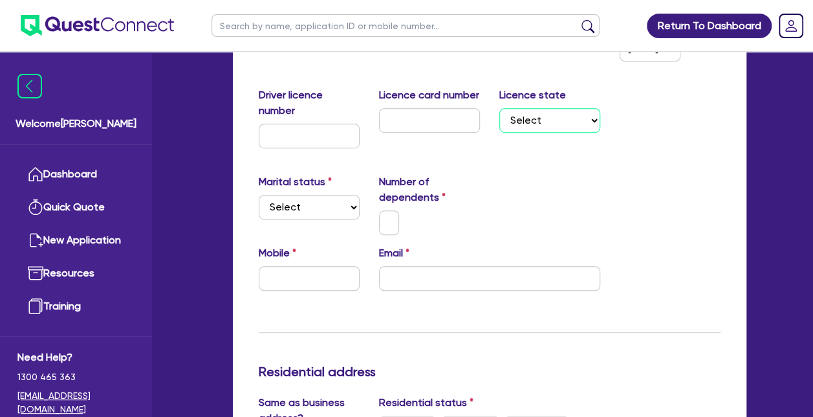
click at [574, 113] on select "Select [GEOGRAPHIC_DATA] [GEOGRAPHIC_DATA] [GEOGRAPHIC_DATA] [GEOGRAPHIC_DATA] …" at bounding box center [549, 120] width 101 height 25
select select "QLD"
click at [499, 108] on select "Select [GEOGRAPHIC_DATA] [GEOGRAPHIC_DATA] [GEOGRAPHIC_DATA] [GEOGRAPHIC_DATA] …" at bounding box center [549, 120] width 101 height 25
click at [389, 225] on input "text" at bounding box center [389, 222] width 21 height 25
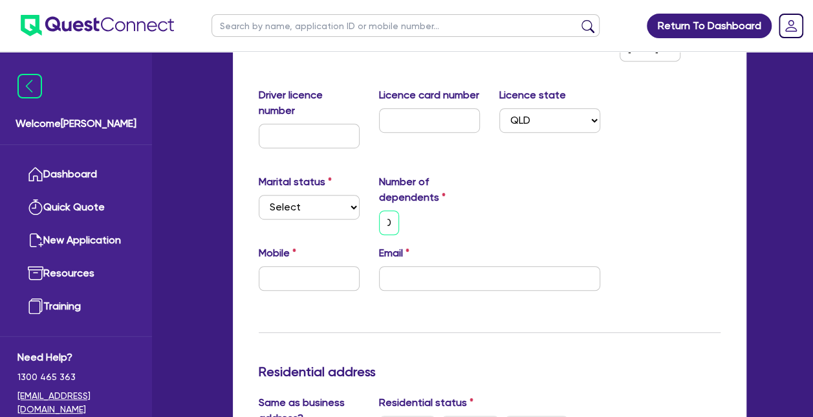
type input "0"
click at [303, 211] on select "Select Single Married De Facto / Partner" at bounding box center [309, 207] width 101 height 25
select select "SINGLE"
click at [259, 195] on select "Select Single Married De Facto / Partner" at bounding box center [309, 207] width 101 height 25
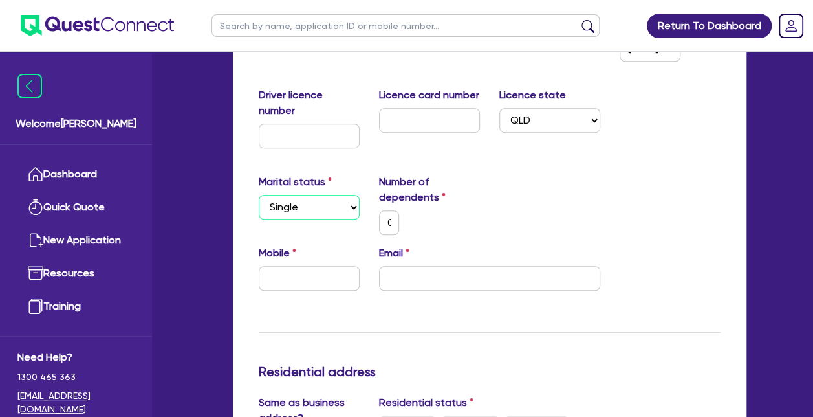
type input "0"
click at [283, 127] on input "text" at bounding box center [309, 136] width 101 height 25
click at [637, 198] on div "Marital status Select [DEMOGRAPHIC_DATA] Married De Facto / Partner Number of d…" at bounding box center [489, 209] width 481 height 71
click at [306, 136] on input "text" at bounding box center [309, 136] width 101 height 25
type input "0"
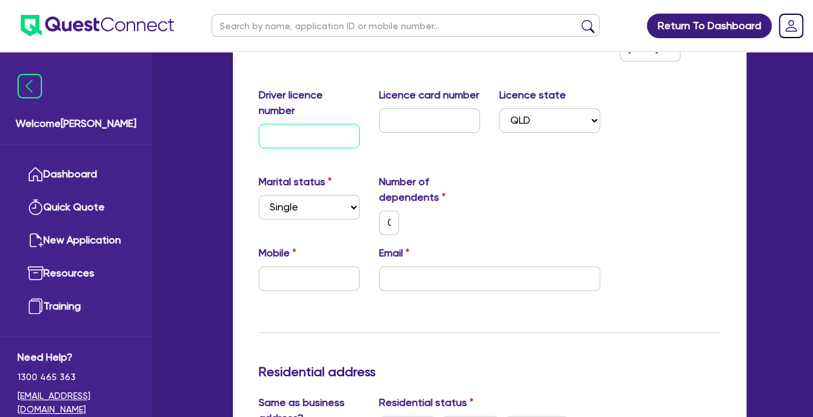
type input "0"
type input "08"
type input "0"
type input "087"
type input "0"
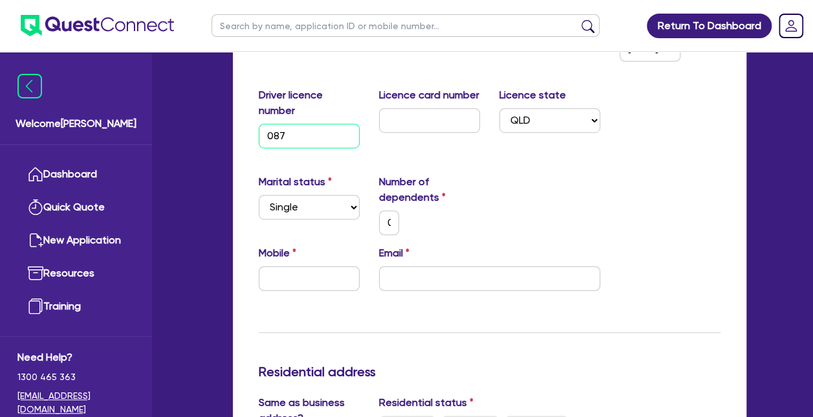
type input "0871"
type input "0"
type input "08710"
type input "0"
type input "087108"
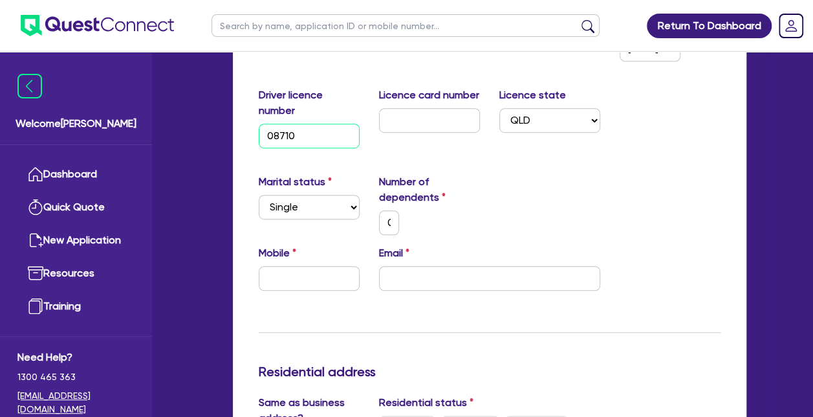
type input "0"
type input "08710"
type input "0"
type input "087107"
type input "0"
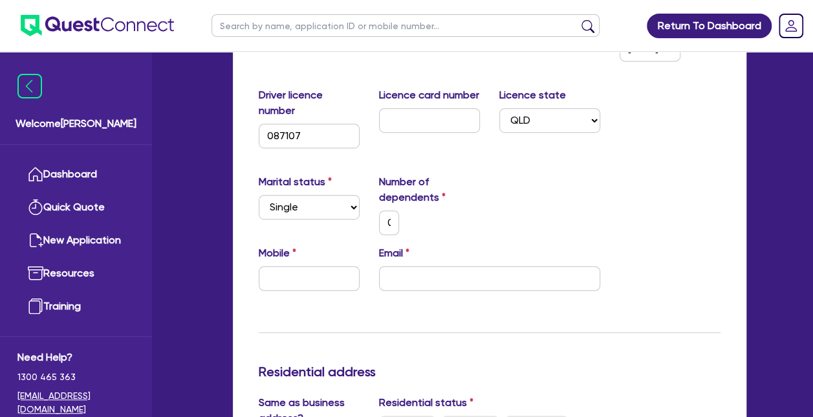
click at [652, 235] on div "Marital status Select [DEMOGRAPHIC_DATA] Married De Facto / Partner Number of d…" at bounding box center [489, 209] width 481 height 71
click at [309, 133] on input "087107" at bounding box center [309, 136] width 101 height 25
type input "0871072"
type input "0"
type input "08710724"
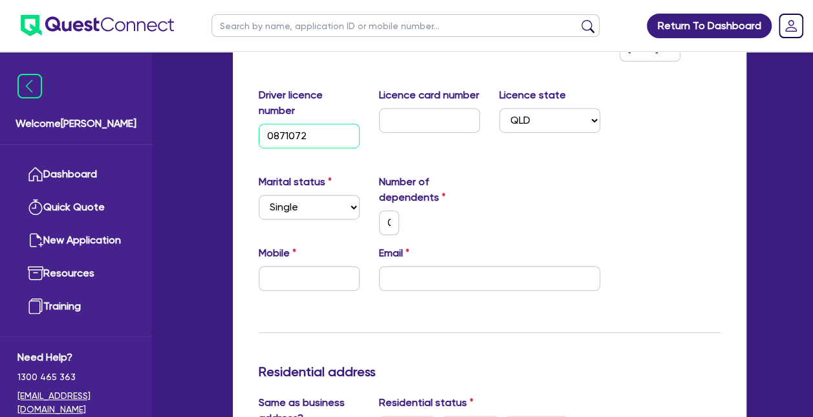
type input "0"
type input "087107246"
type input "0"
type input "087107246"
click at [411, 111] on input "text" at bounding box center [429, 120] width 101 height 25
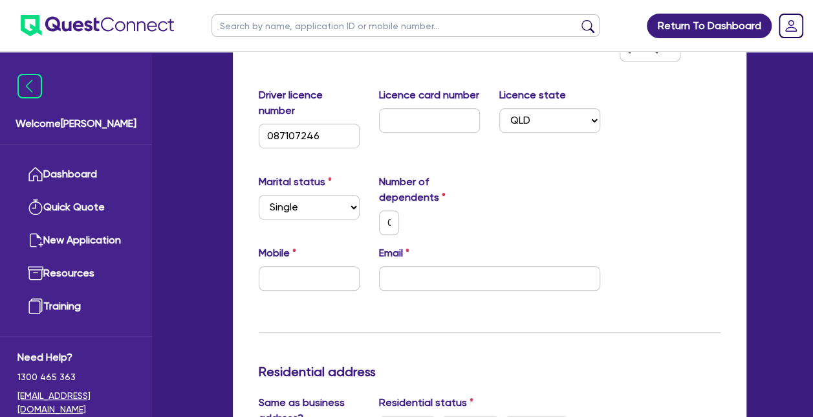
click at [667, 217] on div "Marital status Select [DEMOGRAPHIC_DATA] Married De Facto / Partner Number of d…" at bounding box center [489, 209] width 481 height 71
click at [423, 117] on input "text" at bounding box center [429, 120] width 101 height 25
type input "8"
type input "0"
type input "83"
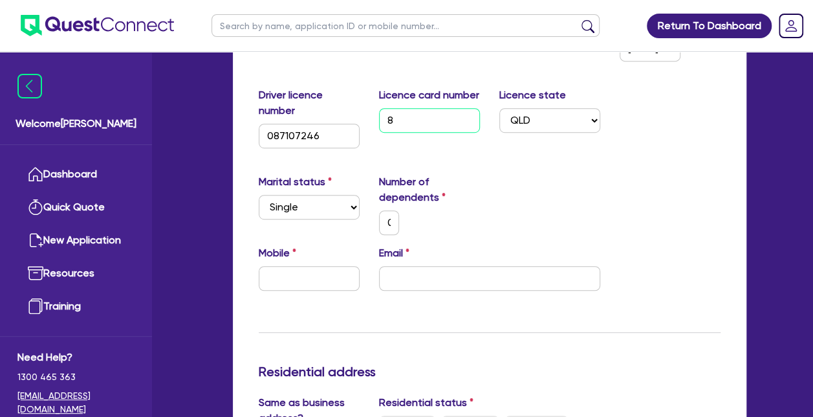
type input "0"
type input "834"
type input "0"
click at [615, 373] on h3 "Residential address" at bounding box center [490, 372] width 462 height 16
click at [436, 126] on input "834" at bounding box center [429, 120] width 101 height 25
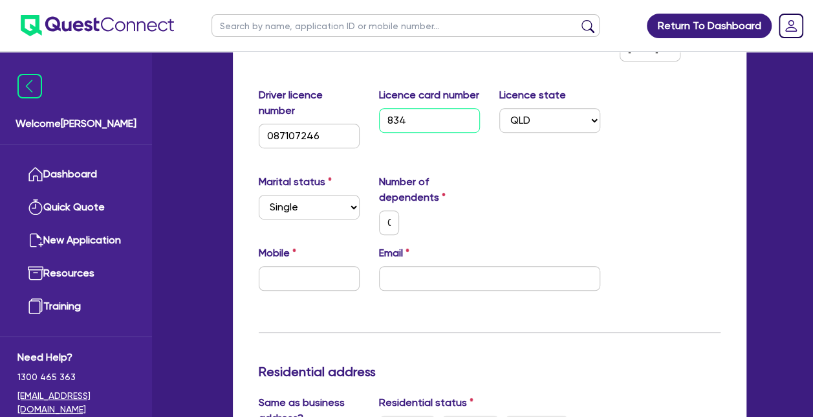
type input "8346"
type input "0"
type input "8346b"
type input "0"
click at [593, 381] on div "Residential address" at bounding box center [489, 374] width 481 height 21
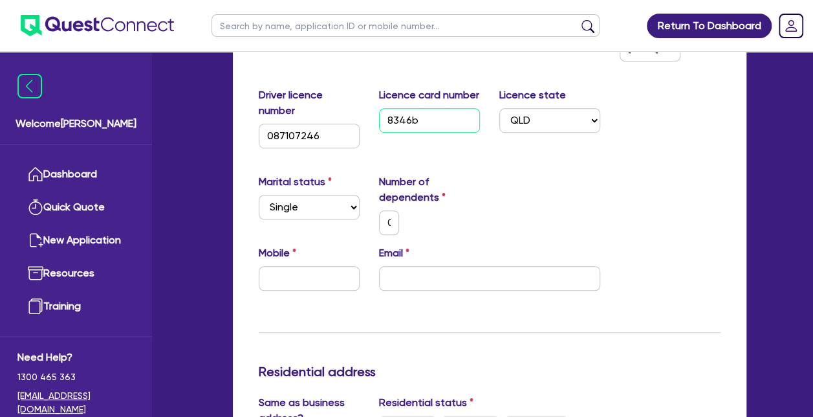
click at [444, 121] on input "8346b" at bounding box center [429, 120] width 101 height 25
type input "8346b2"
type input "0"
type input "8346b22"
type input "0"
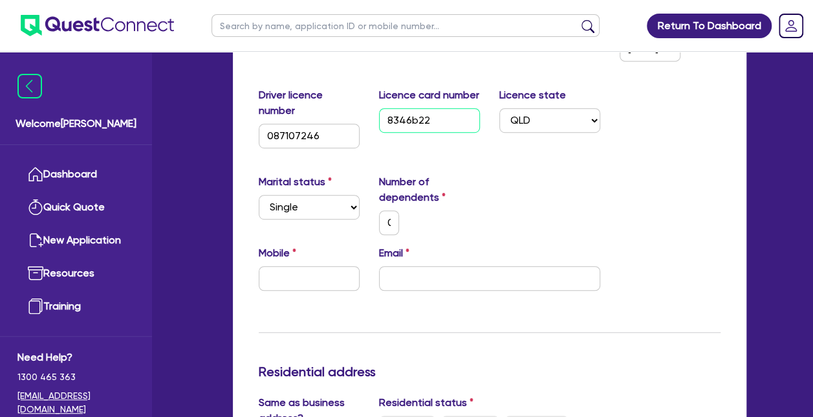
type input "8346b228"
type input "0"
click at [446, 113] on input "8346b228" at bounding box center [429, 120] width 101 height 25
type input "8346b228E"
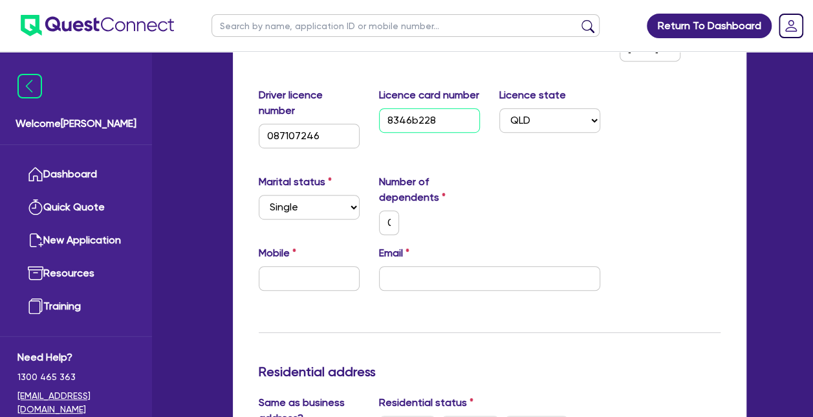
type input "0"
type input "8346b228E5"
type input "0"
type input "8346b228E5"
click at [649, 186] on div "Marital status Select [DEMOGRAPHIC_DATA] Married De Facto / Partner Number of d…" at bounding box center [489, 209] width 481 height 71
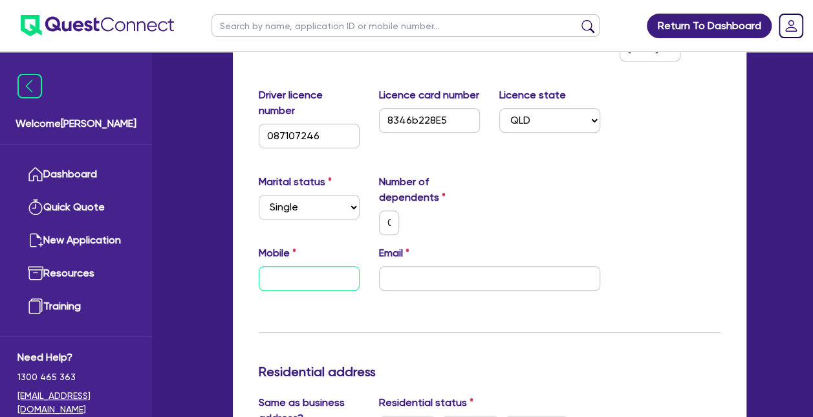
click at [277, 274] on input "text" at bounding box center [309, 278] width 101 height 25
click at [392, 278] on input "email" at bounding box center [489, 278] width 221 height 25
paste input "[PERSON_NAME][EMAIL_ADDRESS][DOMAIN_NAME]"
type input "0"
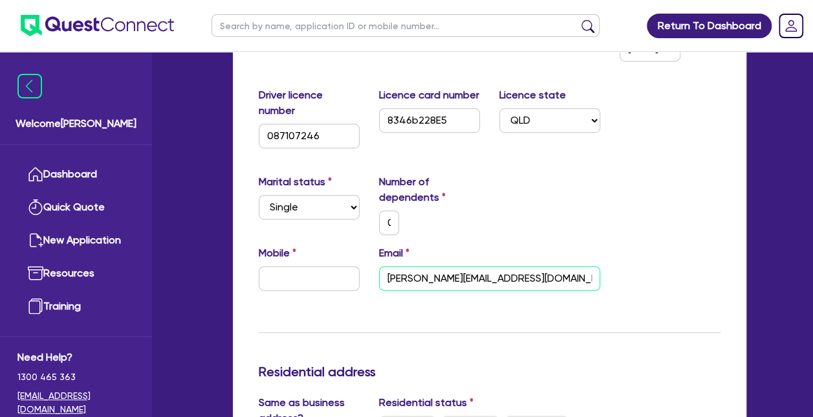
type input "[PERSON_NAME][EMAIL_ADDRESS][DOMAIN_NAME]"
click at [280, 270] on input "text" at bounding box center [309, 278] width 101 height 25
type input "0"
type input "04"
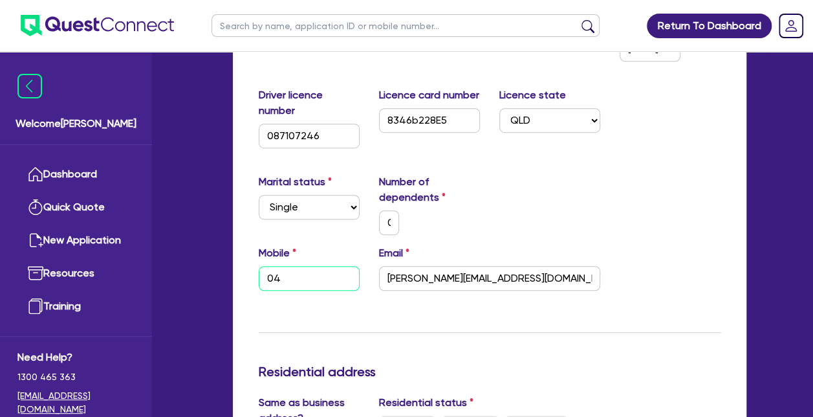
type input "0"
type input "0418"
type input "0"
type input "0418 1"
type input "0"
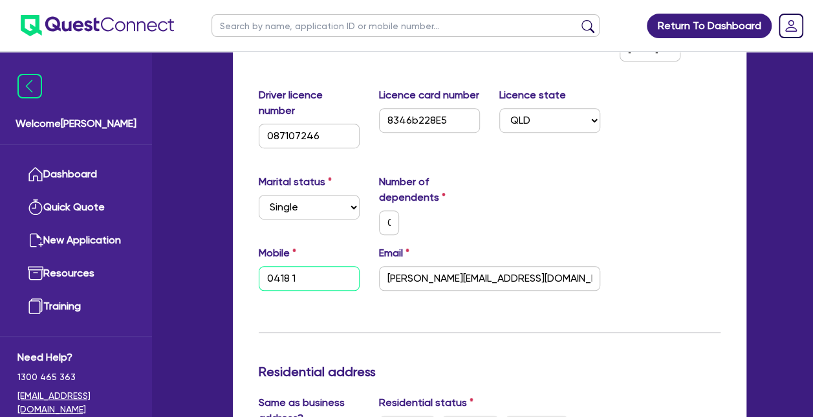
type input "0418 16"
type input "0"
type input "0418 162"
type input "0"
type input "0418 162 5"
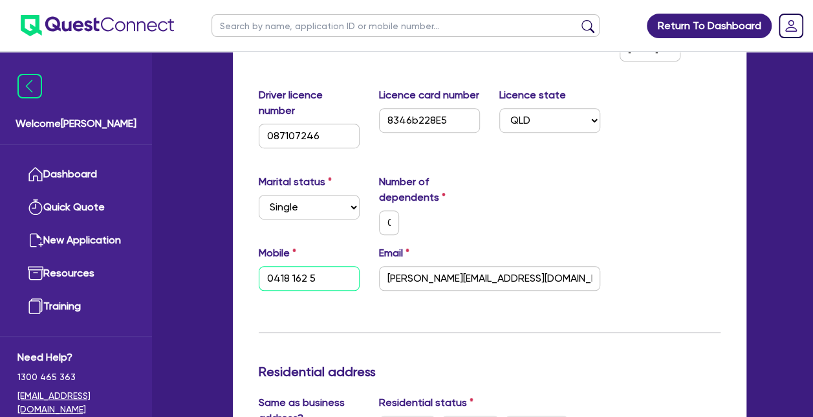
type input "0"
type input "0418 162 58"
type input "0"
type input "0418 162 580"
click at [656, 263] on div "Mobile [PHONE_NUMBER] Email [PERSON_NAME][EMAIL_ADDRESS][DOMAIN_NAME]" at bounding box center [489, 273] width 481 height 56
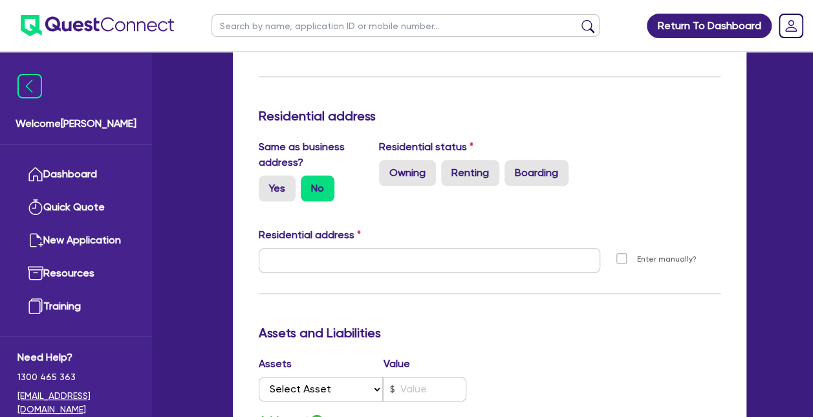
scroll to position [568, 0]
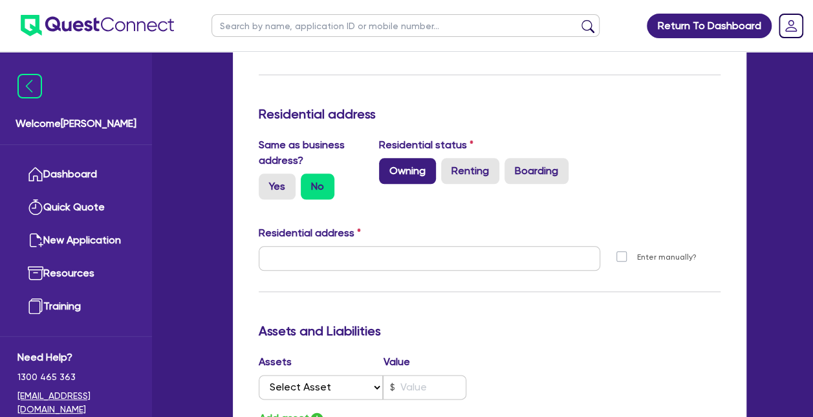
click at [423, 168] on label "Owning" at bounding box center [407, 171] width 57 height 26
click at [387, 166] on input "Owning" at bounding box center [383, 162] width 8 height 8
radio input "true"
type input "0"
type input "0418 162 580"
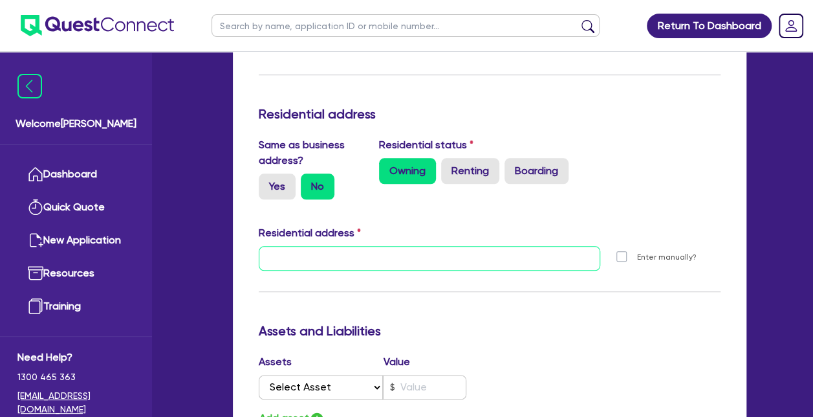
click at [332, 259] on input "text" at bounding box center [430, 258] width 342 height 25
click at [381, 392] on select "Select Asset Cash Property Investment property Vehicle Truck Trailer Equipment …" at bounding box center [321, 387] width 125 height 25
click at [503, 327] on h3 "Assets and Liabilities" at bounding box center [490, 331] width 462 height 16
click at [809, 178] on div "Return To Dashboard Edit Profile Logout Welcome [PERSON_NAME] Quick Quote New A…" at bounding box center [406, 229] width 813 height 1594
click at [811, 184] on div "Return To Dashboard Edit Profile Logout Welcome [PERSON_NAME] Quick Quote New A…" at bounding box center [406, 229] width 813 height 1594
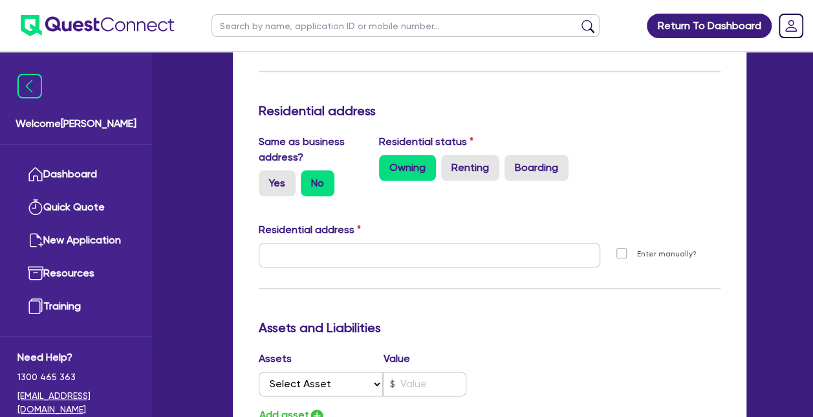
scroll to position [554, 0]
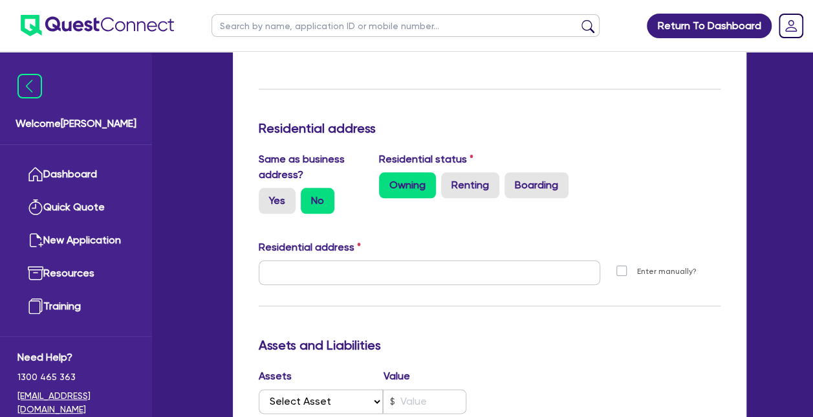
click at [508, 378] on div "Assets Value Select Asset Cash Property Investment property Vehicle Truck Trail…" at bounding box center [489, 404] width 481 height 73
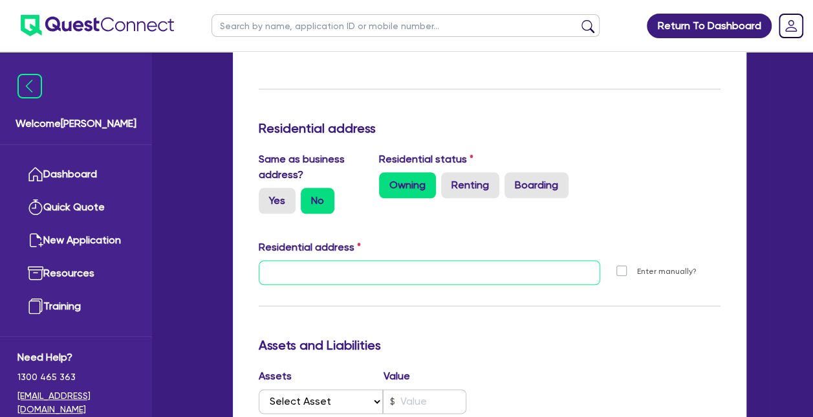
click at [360, 268] on input "text" at bounding box center [430, 272] width 342 height 25
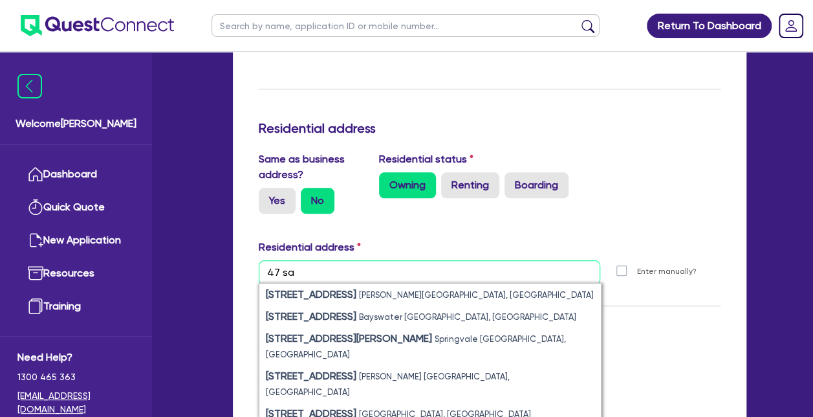
type input "[STREET_ADDRESS][PERSON_NAME]"
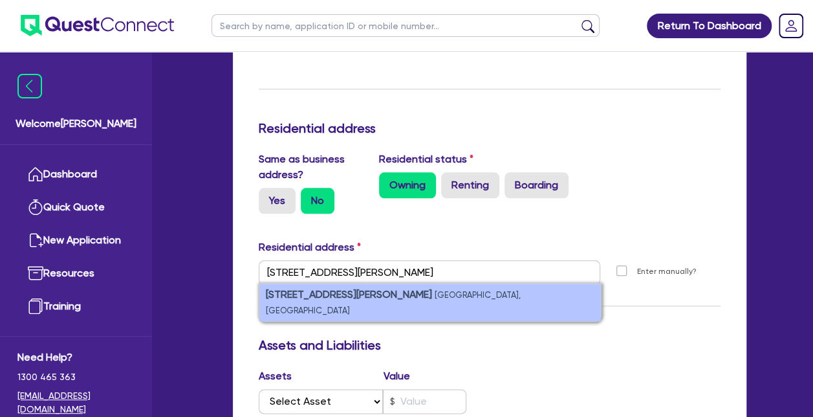
click at [426, 294] on small "[GEOGRAPHIC_DATA], [GEOGRAPHIC_DATA]" at bounding box center [393, 302] width 255 height 25
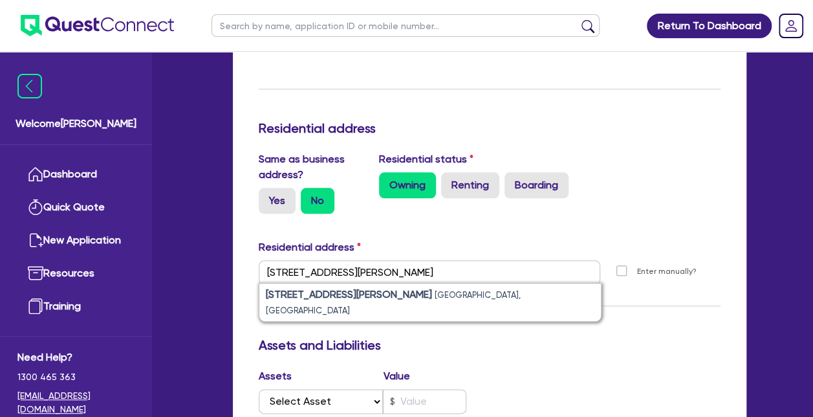
type input "0"
type input "0418 162 580"
type input "[STREET_ADDRESS][PERSON_NAME]"
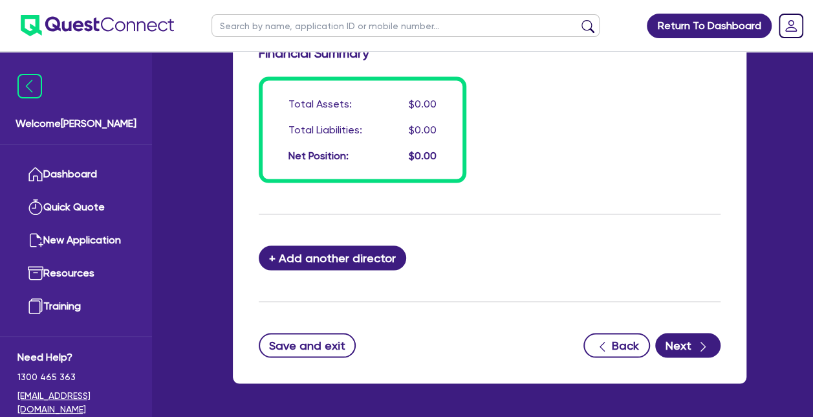
scroll to position [1148, 0]
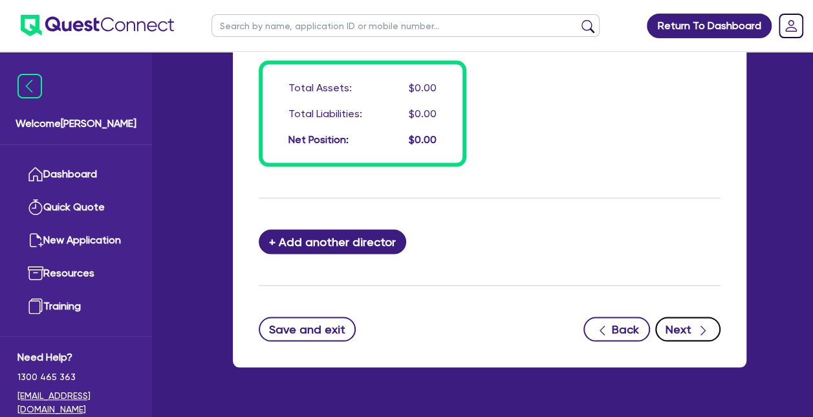
click at [690, 328] on button "Next" at bounding box center [687, 328] width 65 height 25
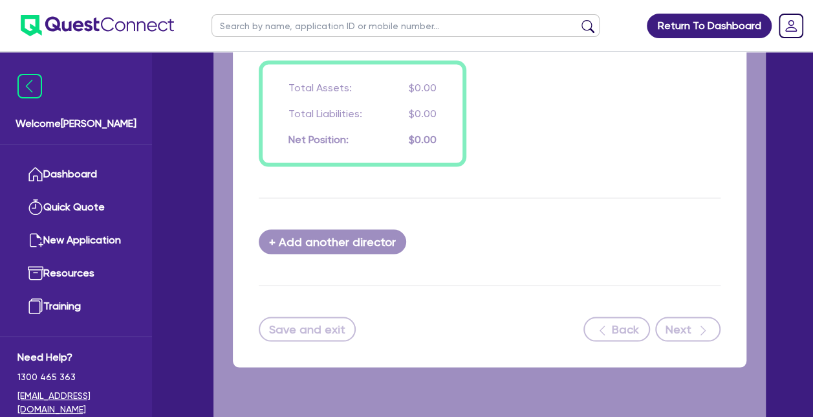
select select "TERTIARY_ASSETS"
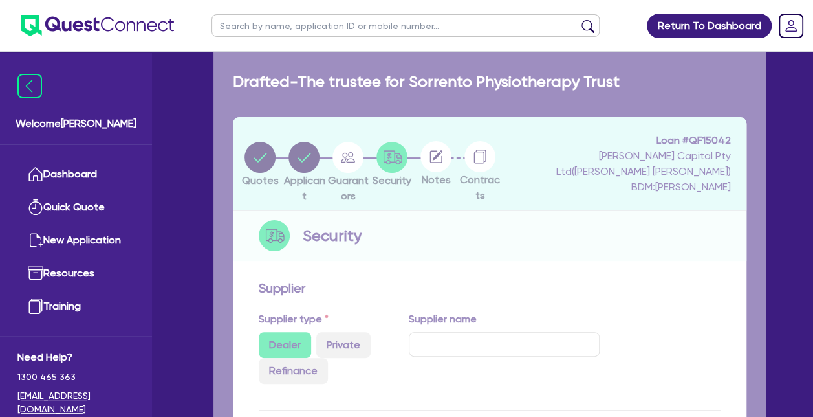
select select "OTHER_TERTIARY"
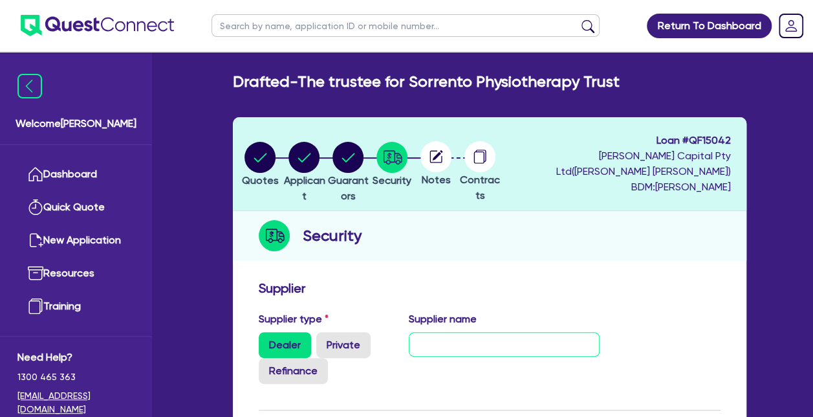
type input "e"
click at [499, 335] on input "L" at bounding box center [504, 344] width 191 height 25
type input "Level Electrical"
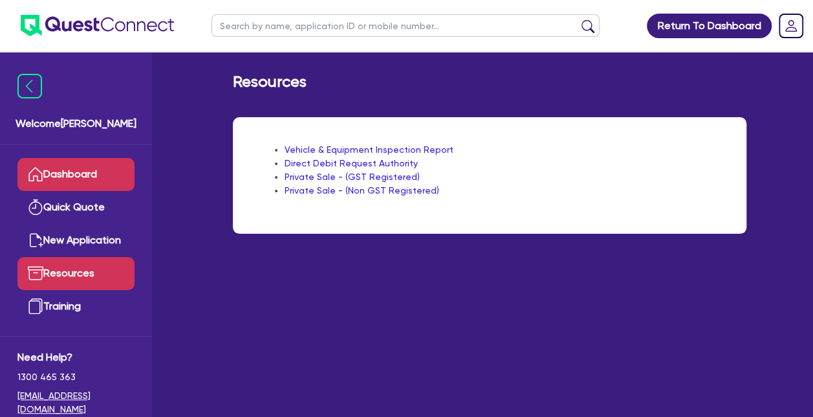
click at [97, 173] on link "Dashboard" at bounding box center [75, 174] width 117 height 33
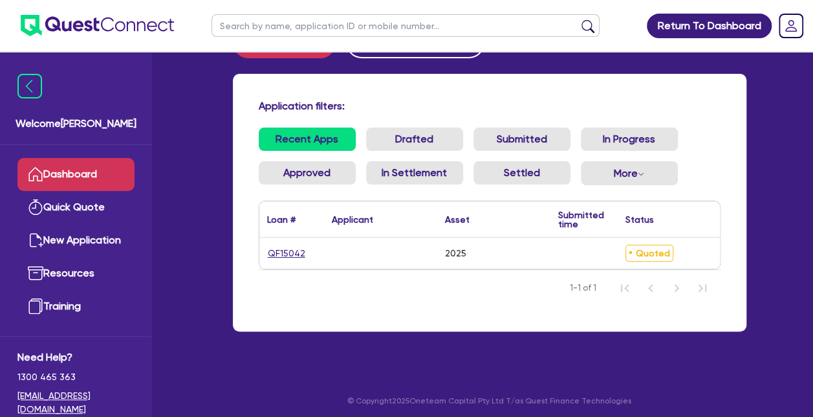
scroll to position [52, 0]
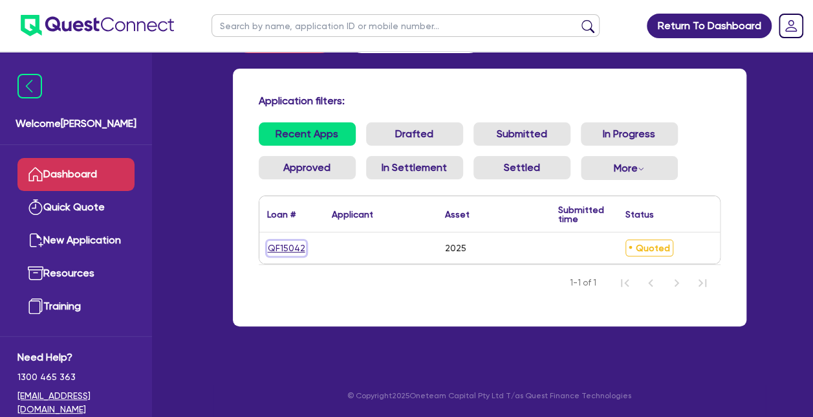
click at [296, 244] on link "QF15042" at bounding box center [286, 248] width 39 height 15
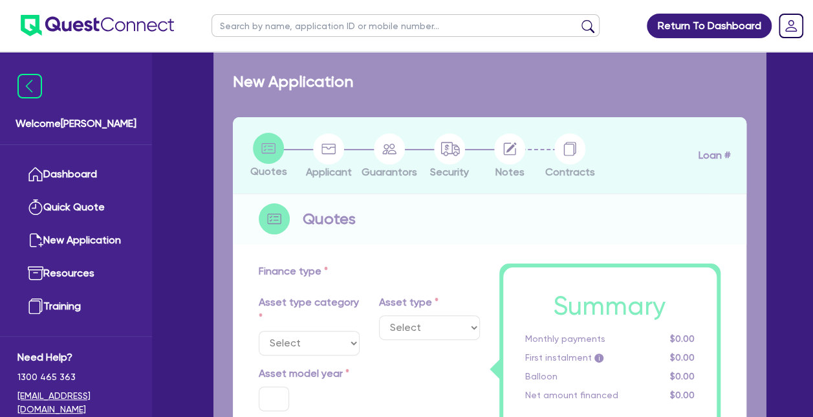
select select "TERTIARY_ASSETS"
type input "2025"
type input "70,000"
type input "2"
type input "1,400"
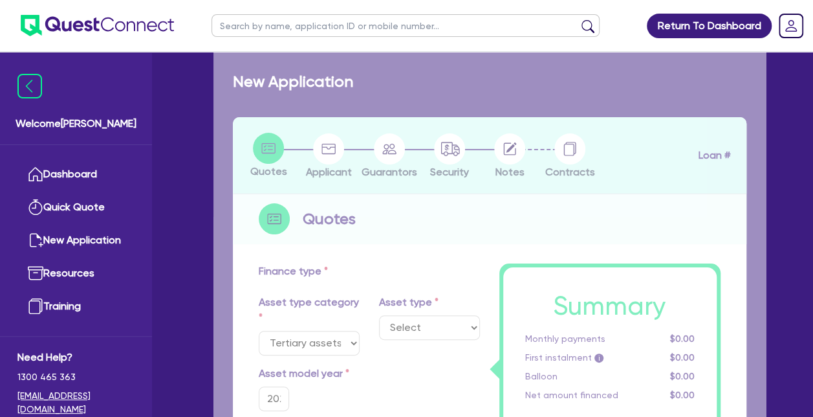
type input "17"
select select "OTHER_TERTIARY"
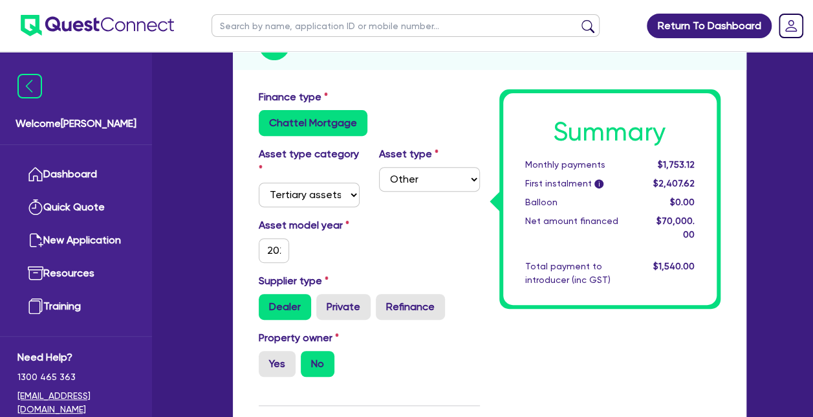
scroll to position [212, 0]
